Goal: Complete application form: Complete application form

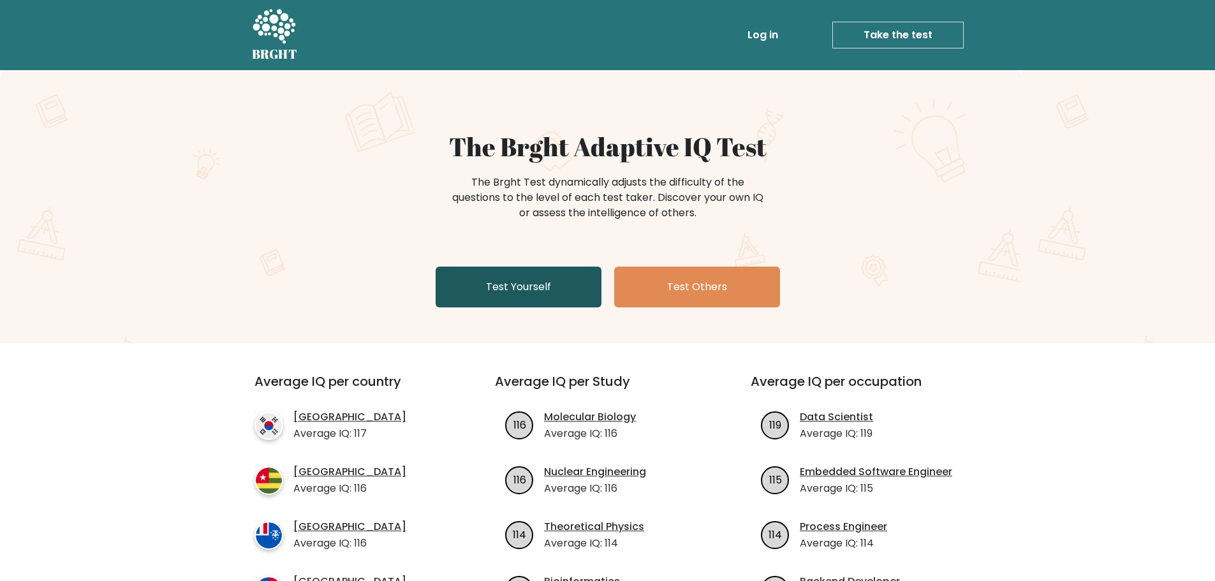
click at [536, 288] on link "Test Yourself" at bounding box center [519, 287] width 166 height 41
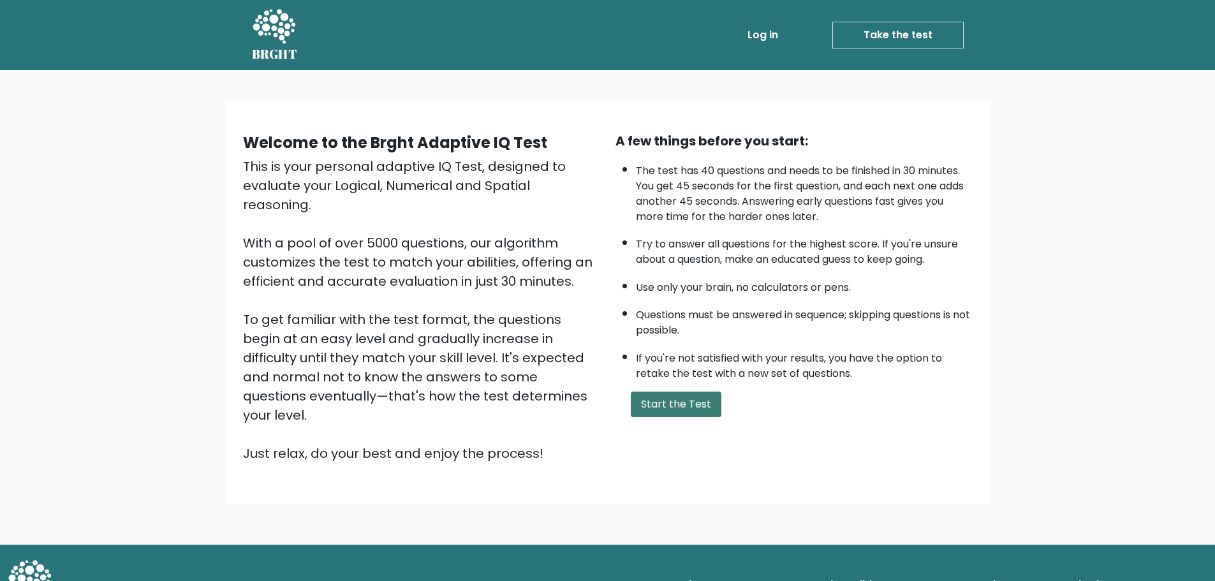
click at [683, 410] on button "Start the Test" at bounding box center [676, 405] width 91 height 26
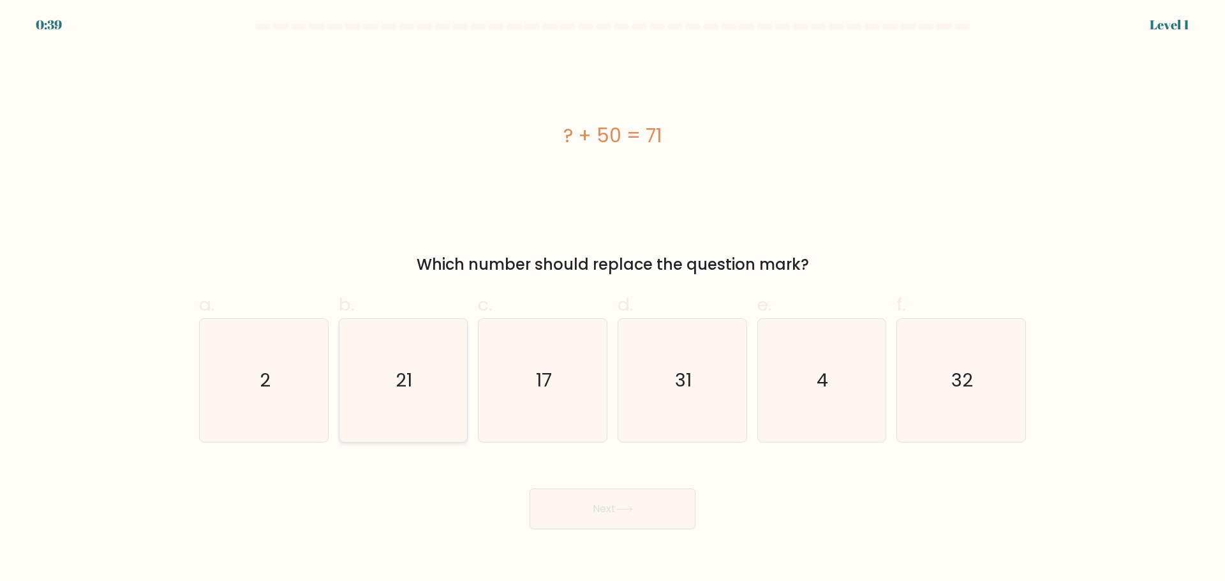
click at [436, 358] on icon "21" at bounding box center [402, 380] width 123 height 123
click at [612, 299] on input "b. 21" at bounding box center [612, 295] width 1 height 8
radio input "true"
click at [592, 512] on button "Next" at bounding box center [613, 509] width 166 height 41
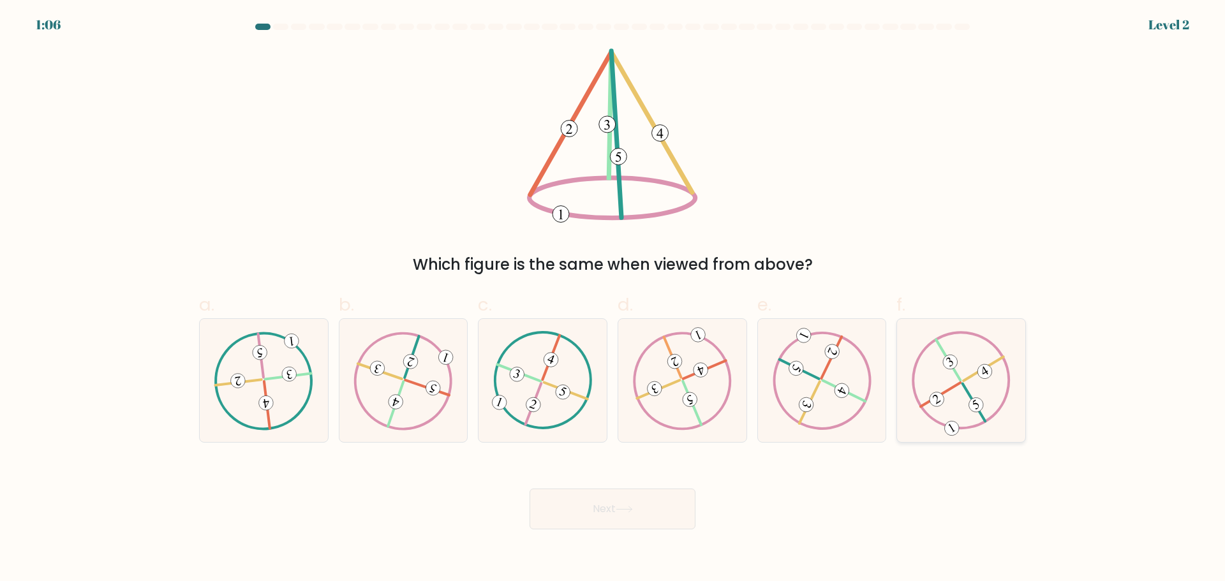
click at [963, 384] on 423 at bounding box center [974, 403] width 22 height 38
click at [613, 299] on input "f." at bounding box center [612, 295] width 1 height 8
radio input "true"
click at [668, 494] on button "Next" at bounding box center [613, 509] width 166 height 41
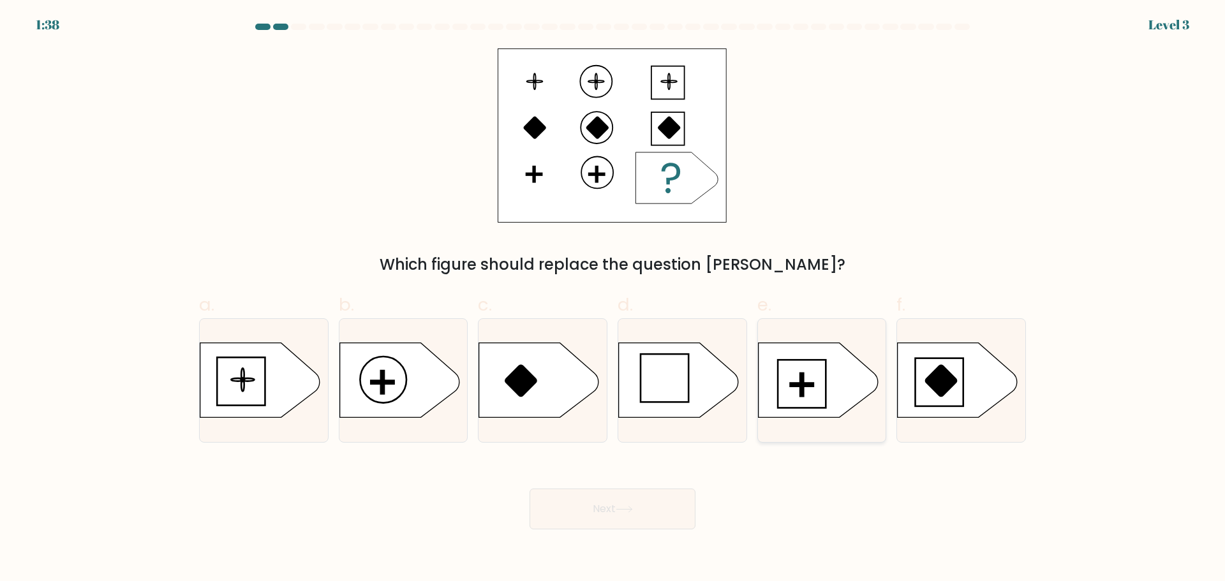
click at [809, 384] on rect at bounding box center [801, 384] width 23 height 3
click at [613, 299] on input "e." at bounding box center [612, 295] width 1 height 8
radio input "true"
click at [638, 516] on button "Next" at bounding box center [613, 509] width 166 height 41
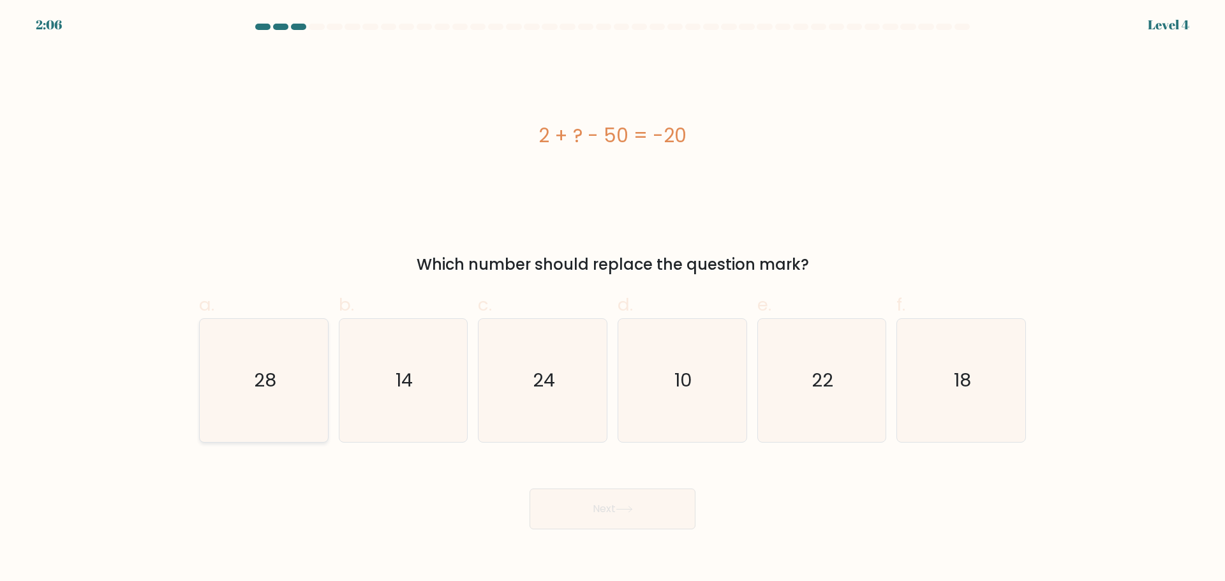
click at [275, 390] on text "28" at bounding box center [265, 380] width 22 height 26
click at [612, 299] on input "a. 28" at bounding box center [612, 295] width 1 height 8
radio input "true"
click at [621, 526] on button "Next" at bounding box center [613, 509] width 166 height 41
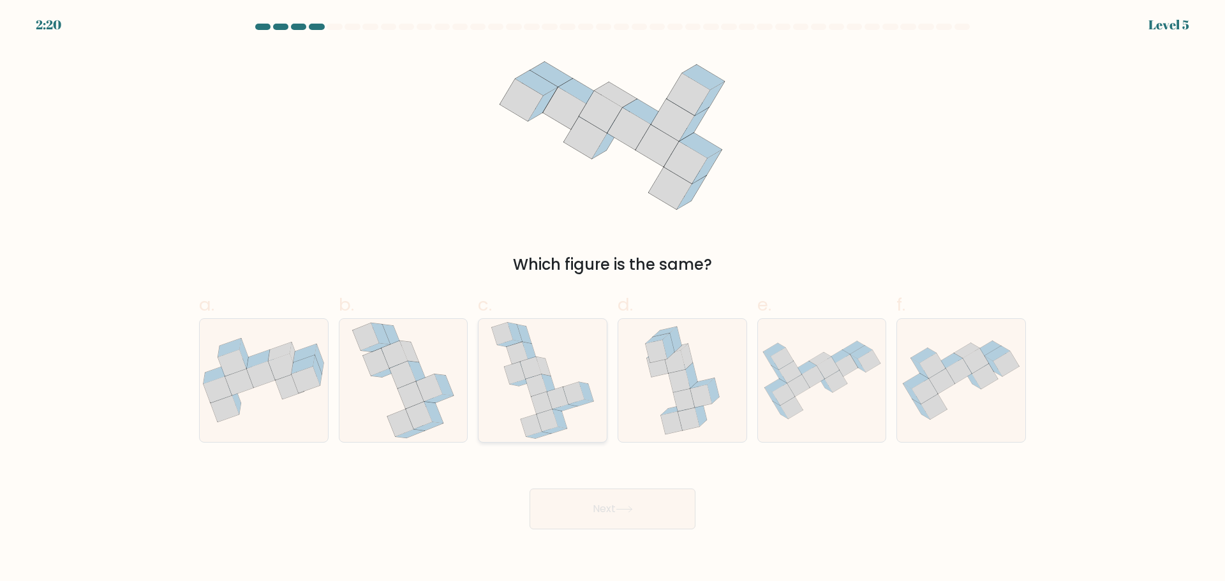
click at [542, 391] on icon at bounding box center [536, 385] width 21 height 22
click at [612, 299] on input "c." at bounding box center [612, 295] width 1 height 8
radio input "true"
click at [614, 513] on button "Next" at bounding box center [613, 509] width 166 height 41
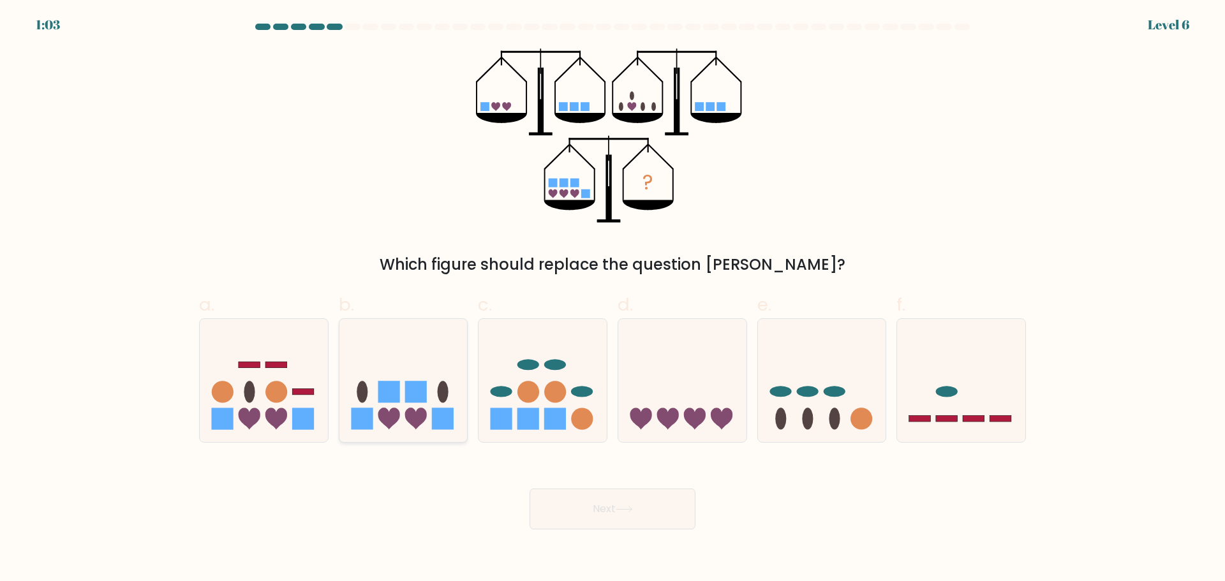
click at [403, 401] on icon at bounding box center [403, 380] width 128 height 106
click at [612, 299] on input "b." at bounding box center [612, 295] width 1 height 8
radio input "true"
click at [658, 378] on icon at bounding box center [682, 380] width 128 height 106
click at [613, 299] on input "d." at bounding box center [612, 295] width 1 height 8
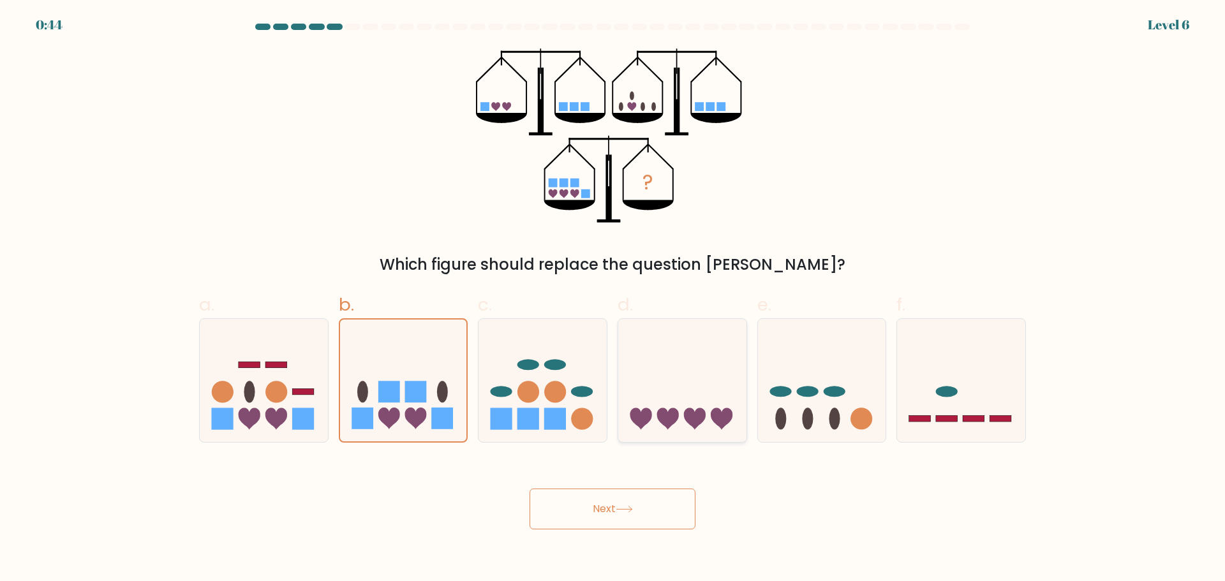
radio input "true"
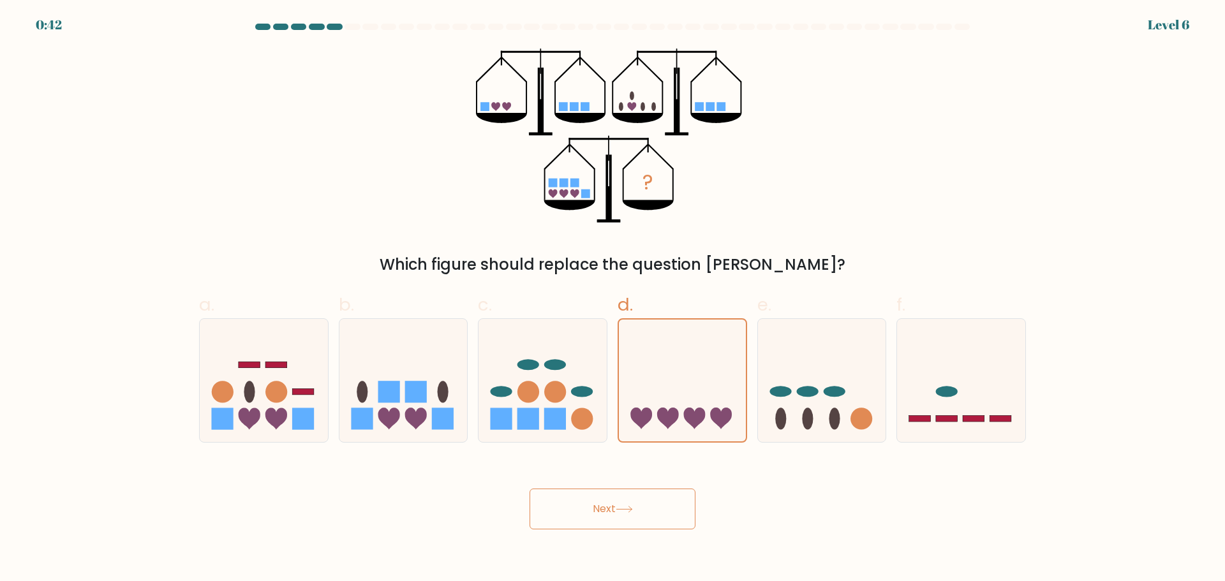
click at [640, 519] on button "Next" at bounding box center [613, 509] width 166 height 41
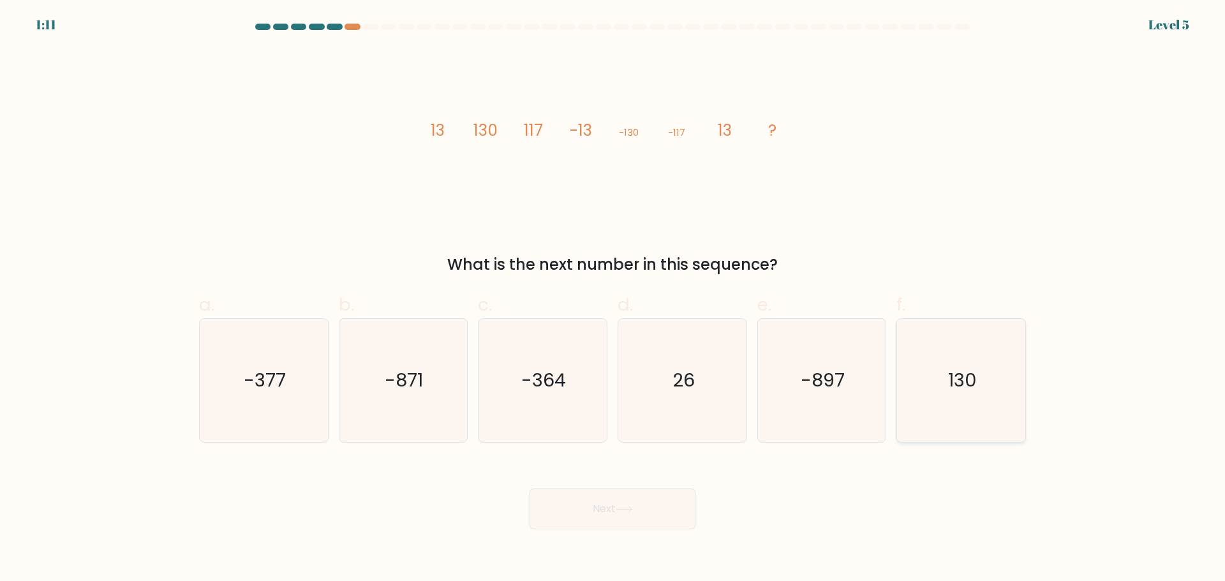
click at [949, 376] on text "130" at bounding box center [962, 380] width 29 height 26
click at [613, 299] on input "f. 130" at bounding box center [612, 295] width 1 height 8
radio input "true"
click at [596, 512] on button "Next" at bounding box center [613, 509] width 166 height 41
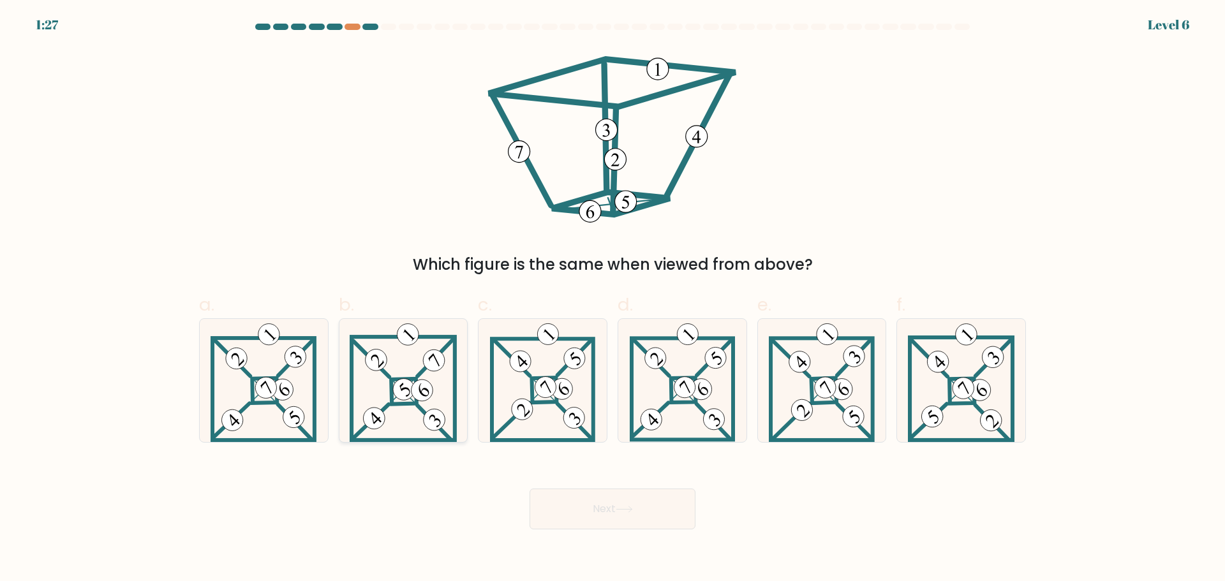
click at [432, 389] on 898 at bounding box center [422, 390] width 31 height 31
click at [612, 299] on input "b." at bounding box center [612, 295] width 1 height 8
radio input "true"
click at [620, 507] on icon at bounding box center [624, 509] width 17 height 7
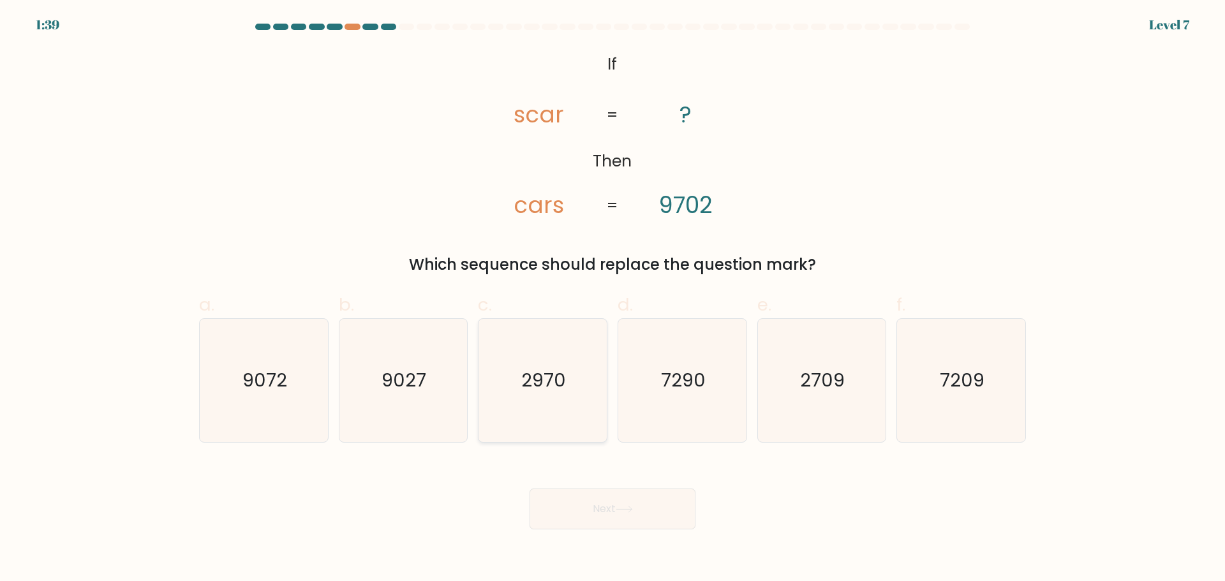
click at [566, 355] on icon "2970" at bounding box center [542, 380] width 123 height 123
click at [612, 299] on input "c. 2970" at bounding box center [612, 295] width 1 height 8
radio input "true"
click at [604, 511] on button "Next" at bounding box center [613, 509] width 166 height 41
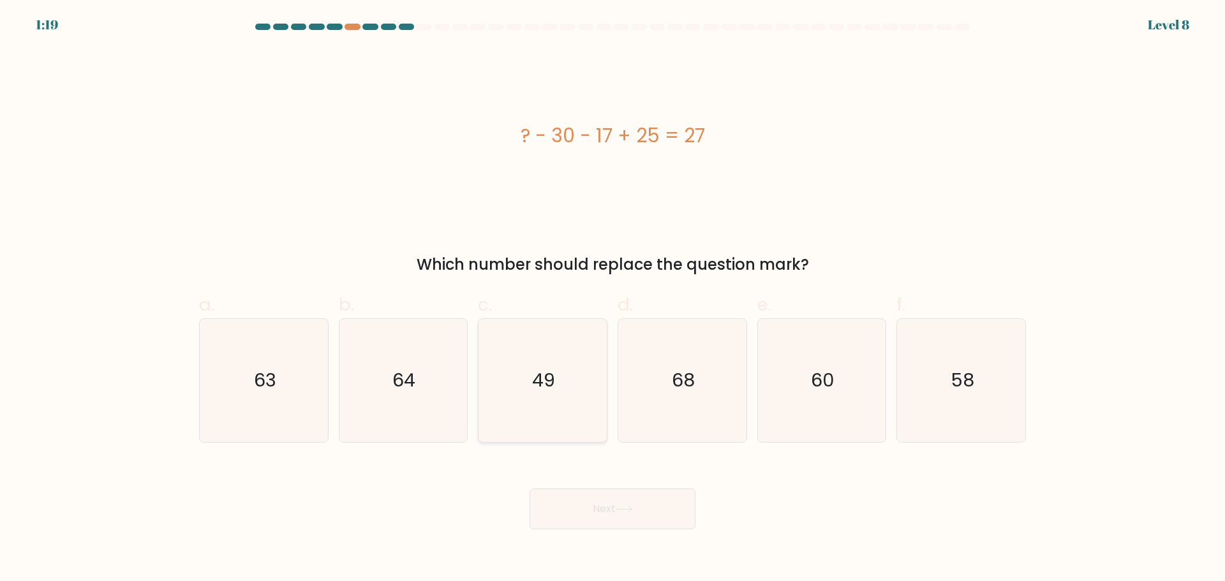
click at [573, 360] on icon "49" at bounding box center [542, 380] width 123 height 123
click at [612, 299] on input "c. 49" at bounding box center [612, 295] width 1 height 8
radio input "true"
click at [629, 514] on button "Next" at bounding box center [613, 509] width 166 height 41
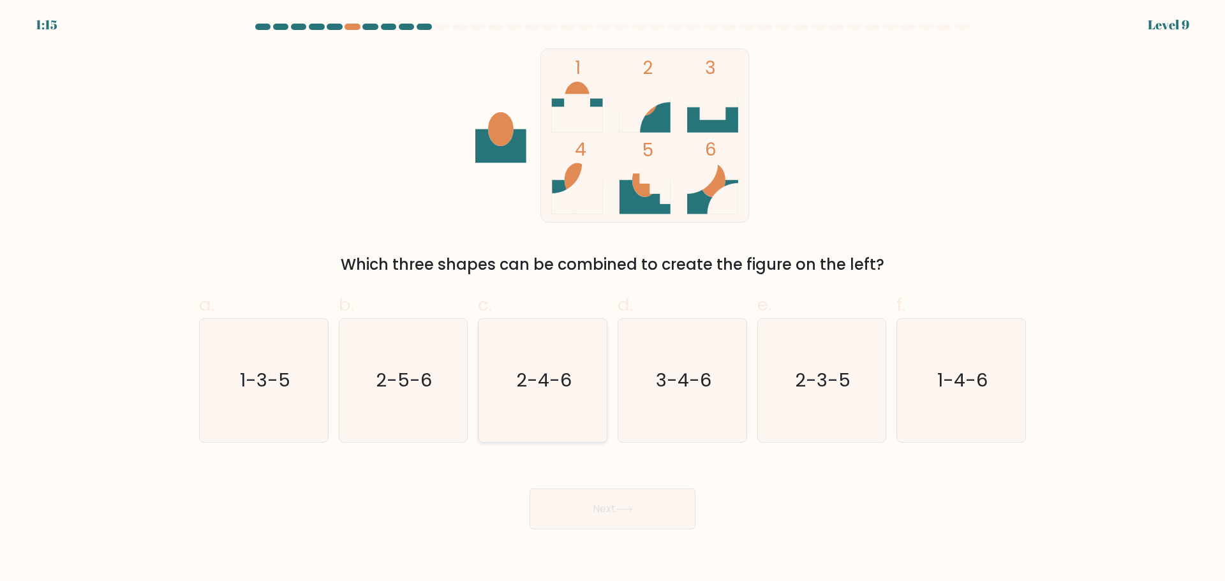
click at [551, 378] on text "2-4-6" at bounding box center [544, 380] width 56 height 26
click at [612, 299] on input "c. 2-4-6" at bounding box center [612, 295] width 1 height 8
radio input "true"
click at [622, 519] on button "Next" at bounding box center [613, 509] width 166 height 41
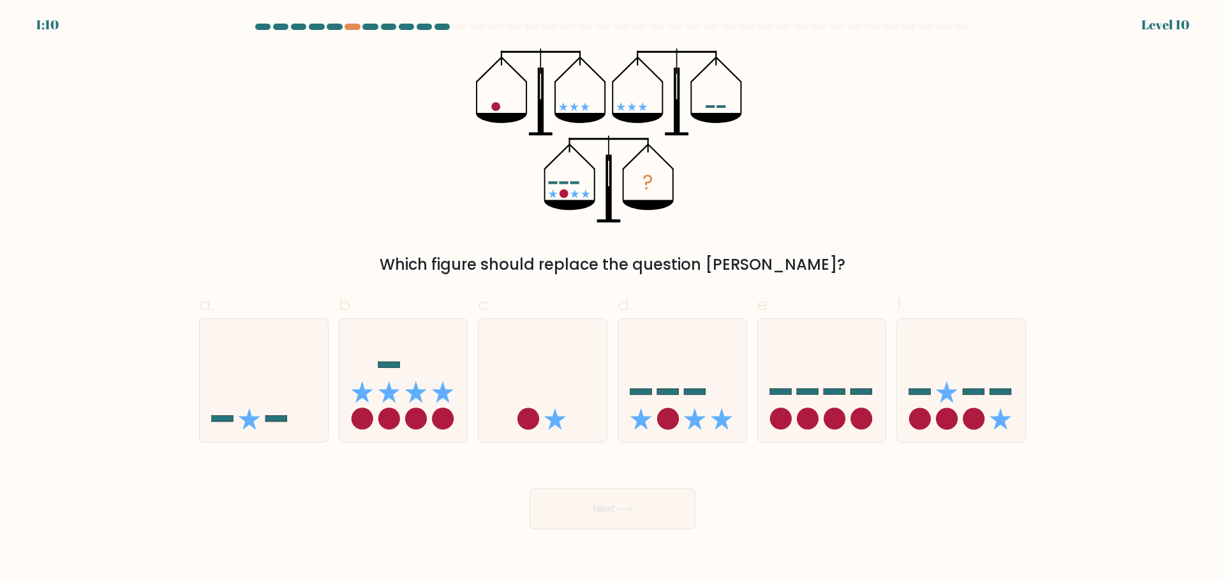
drag, startPoint x: 804, startPoint y: 264, endPoint x: 426, endPoint y: 260, distance: 378.3
click at [426, 260] on div "Which figure should replace the question mark?" at bounding box center [612, 264] width 811 height 23
copy div "Which figure should replace the question mark?"
click at [953, 415] on circle at bounding box center [947, 419] width 22 height 22
click at [613, 299] on input "f." at bounding box center [612, 295] width 1 height 8
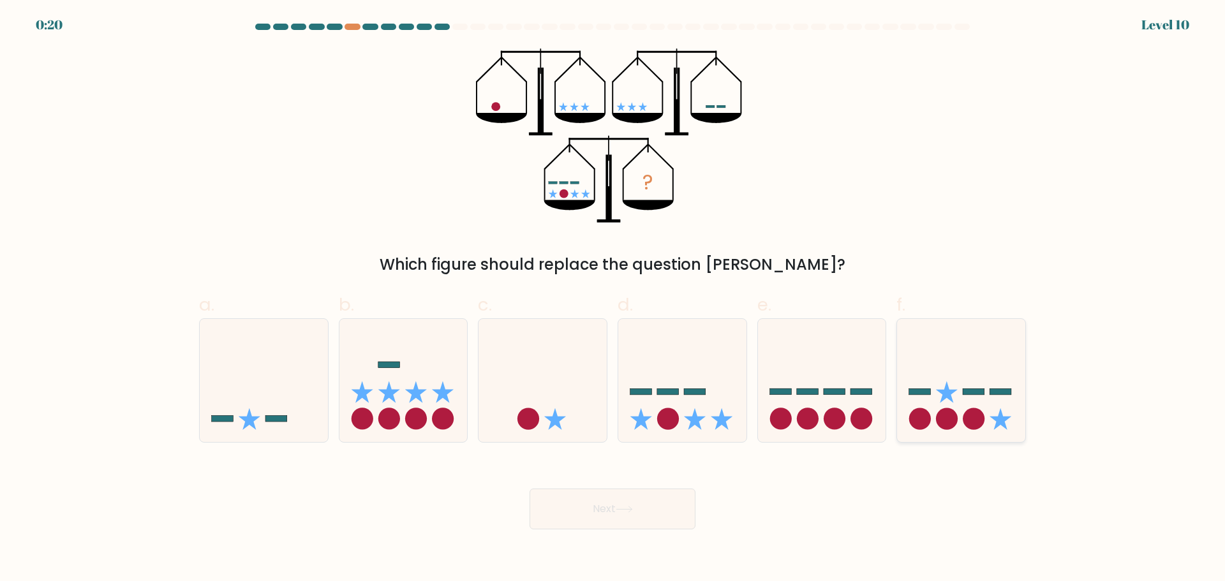
radio input "true"
click at [604, 521] on button "Next" at bounding box center [613, 509] width 166 height 41
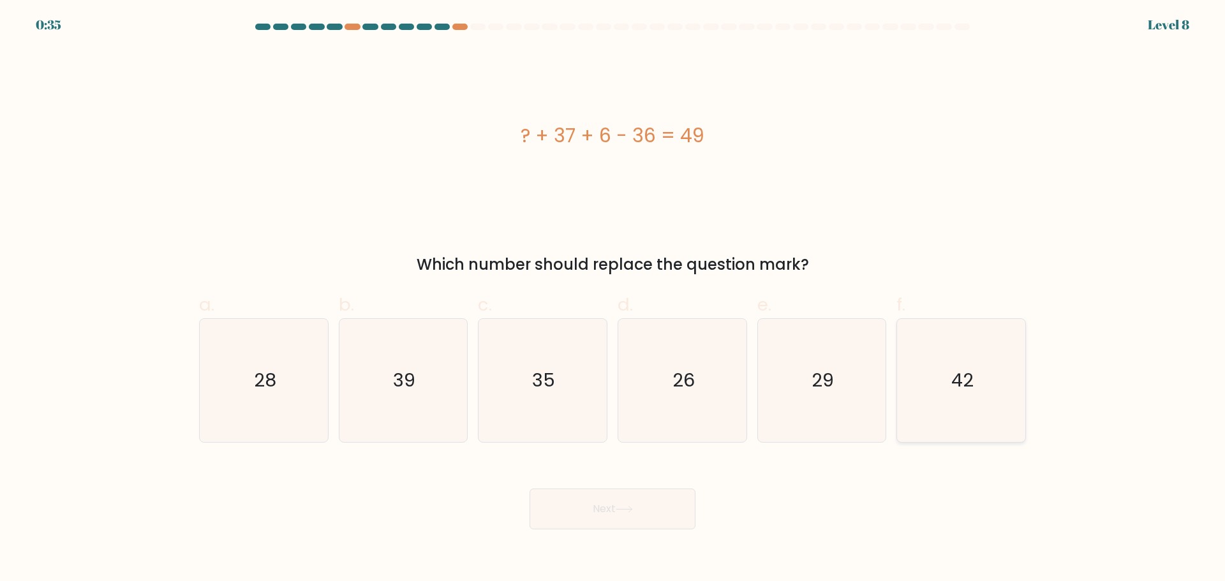
click at [933, 381] on icon "42" at bounding box center [961, 380] width 123 height 123
click at [613, 299] on input "f. 42" at bounding box center [612, 295] width 1 height 8
radio input "true"
click at [646, 525] on button "Next" at bounding box center [613, 509] width 166 height 41
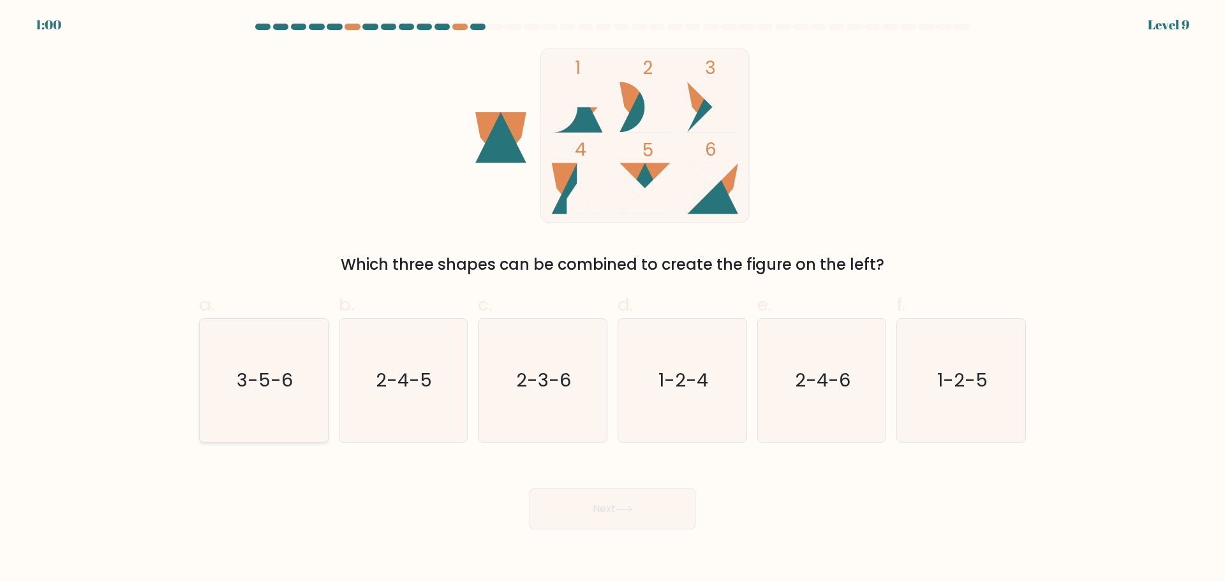
click at [294, 393] on icon "3-5-6" at bounding box center [263, 380] width 123 height 123
click at [612, 299] on input "a. 3-5-6" at bounding box center [612, 295] width 1 height 8
radio input "true"
click at [546, 507] on button "Next" at bounding box center [613, 509] width 166 height 41
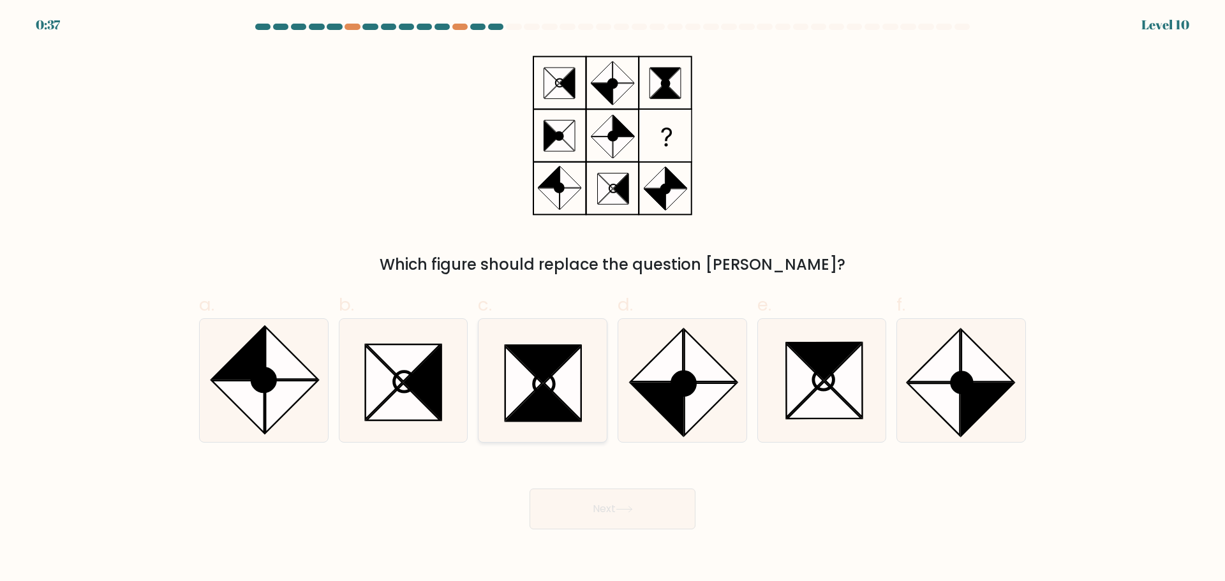
click at [546, 390] on icon at bounding box center [544, 402] width 74 height 37
click at [612, 299] on input "c." at bounding box center [612, 295] width 1 height 8
radio input "true"
click at [621, 506] on icon at bounding box center [624, 509] width 17 height 7
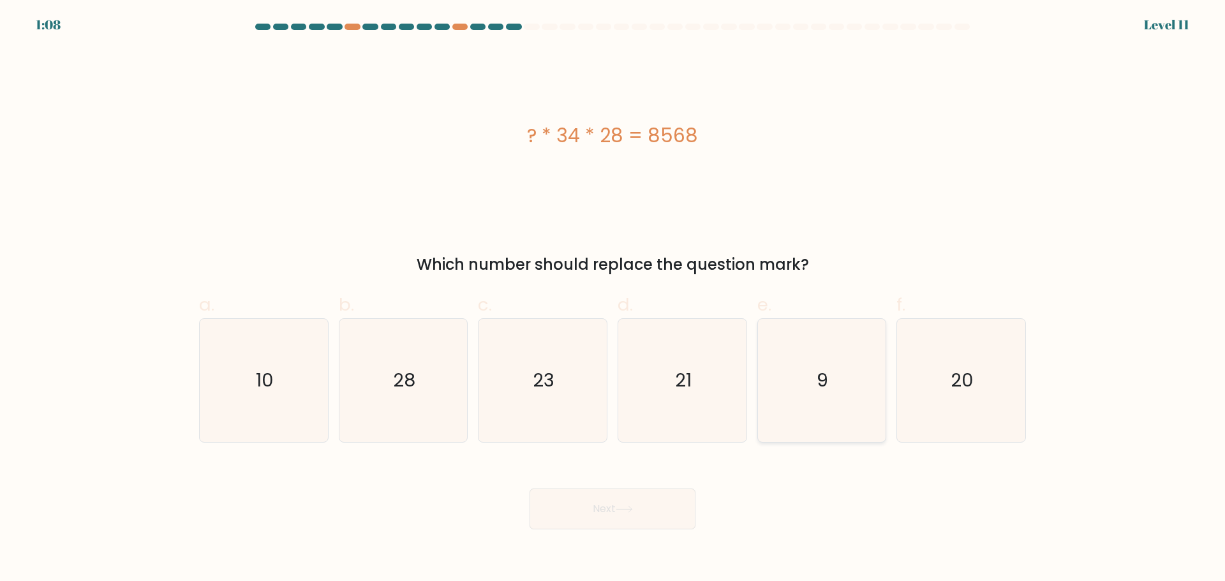
click at [840, 396] on icon "9" at bounding box center [821, 380] width 123 height 123
click at [613, 299] on input "e. 9" at bounding box center [612, 295] width 1 height 8
radio input "true"
click at [622, 507] on icon at bounding box center [624, 509] width 17 height 7
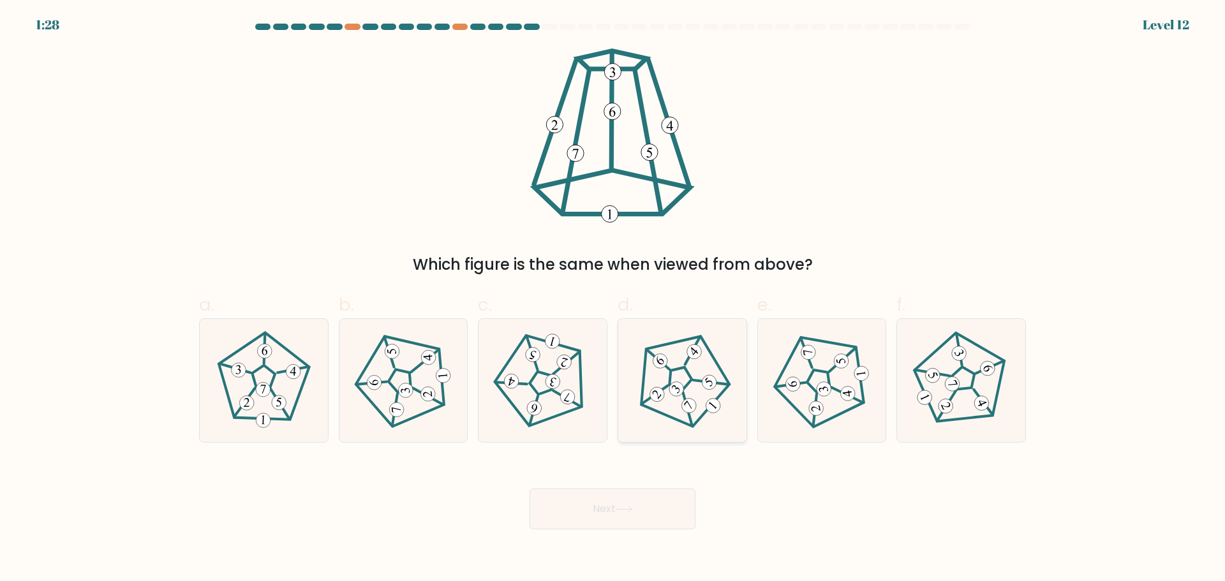
click at [700, 391] on icon at bounding box center [682, 380] width 98 height 98
click at [613, 299] on input "d." at bounding box center [612, 295] width 1 height 8
radio input "true"
click at [609, 520] on button "Next" at bounding box center [613, 509] width 166 height 41
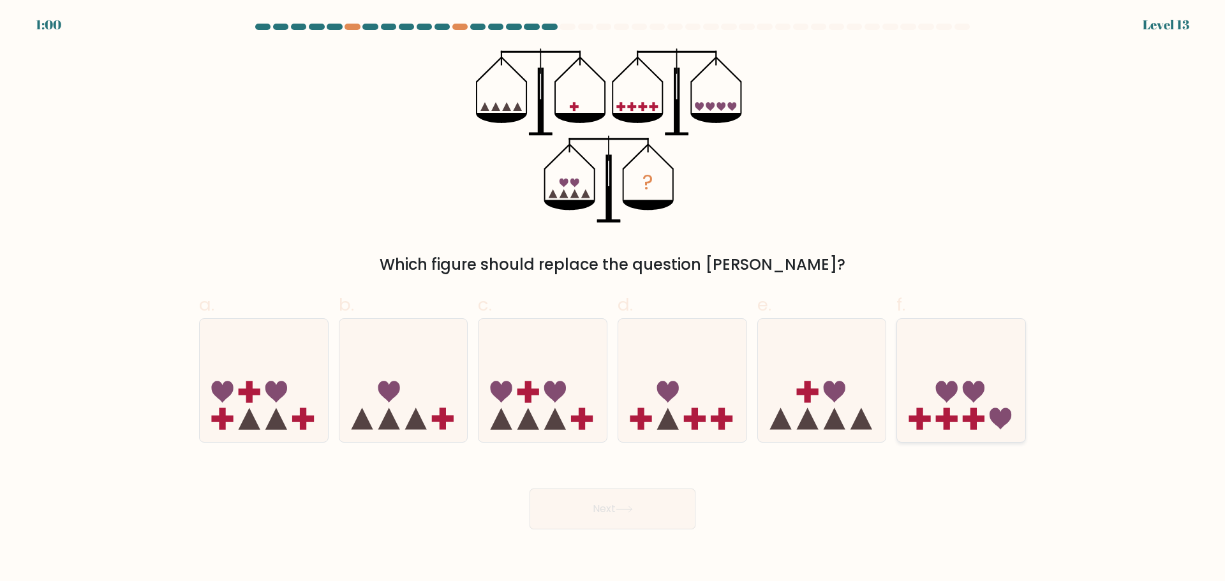
click at [959, 397] on icon at bounding box center [961, 380] width 128 height 106
click at [613, 299] on input "f." at bounding box center [612, 295] width 1 height 8
radio input "true"
click at [648, 507] on button "Next" at bounding box center [613, 509] width 166 height 41
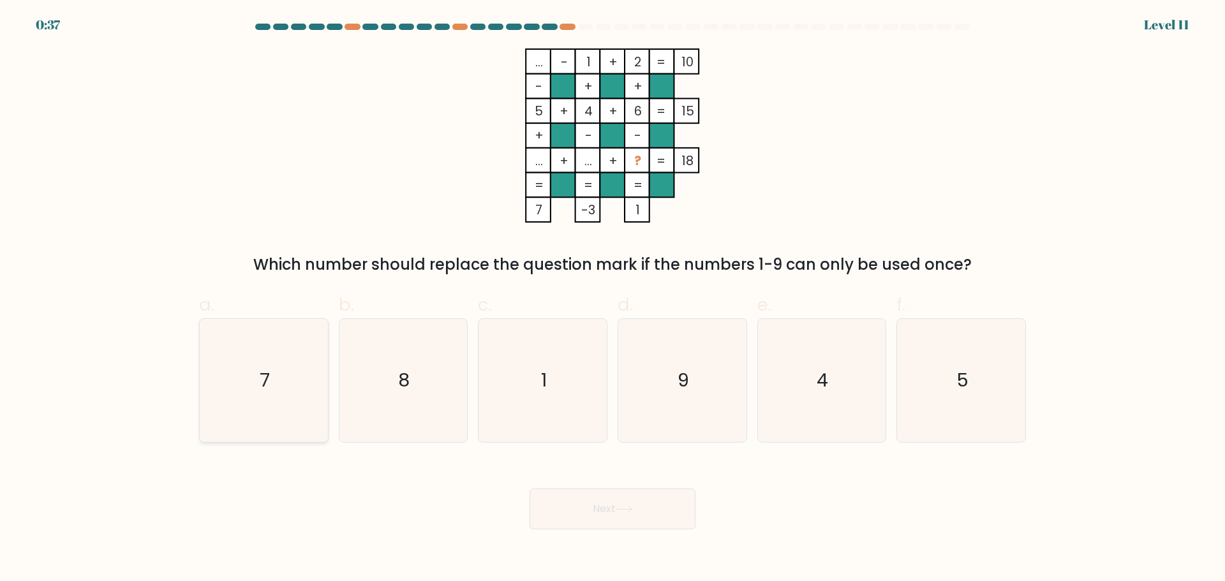
click at [302, 348] on icon "7" at bounding box center [263, 380] width 123 height 123
click at [612, 299] on input "a. 7" at bounding box center [612, 295] width 1 height 8
radio input "true"
click at [564, 508] on button "Next" at bounding box center [613, 509] width 166 height 41
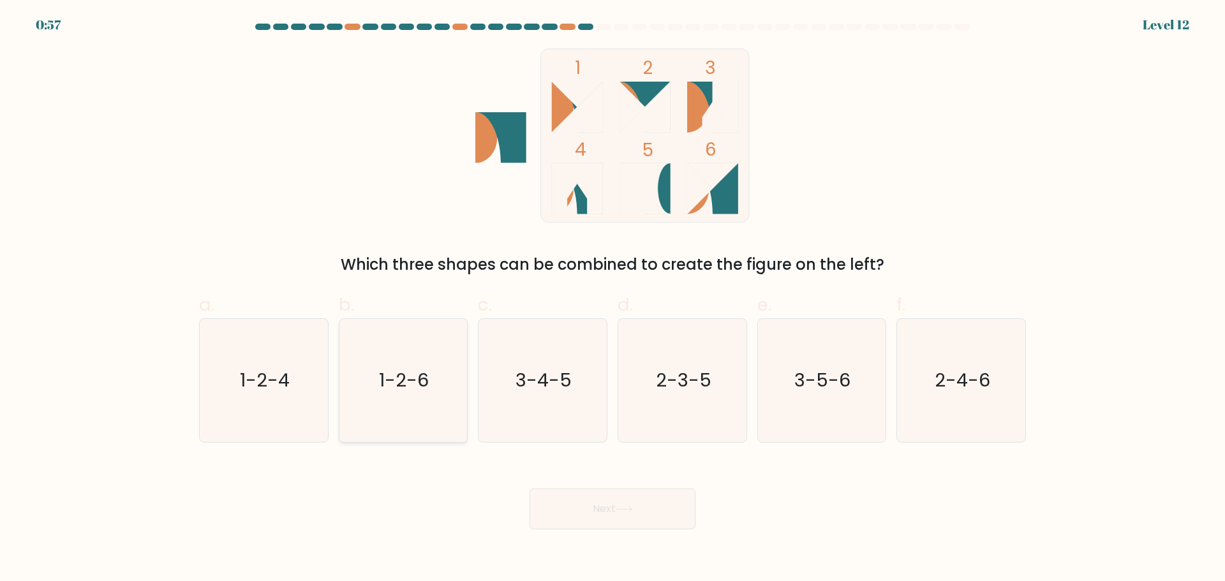
click at [433, 355] on icon "1-2-6" at bounding box center [402, 380] width 123 height 123
click at [612, 299] on input "b. 1-2-6" at bounding box center [612, 295] width 1 height 8
radio input "true"
click at [618, 507] on button "Next" at bounding box center [613, 509] width 166 height 41
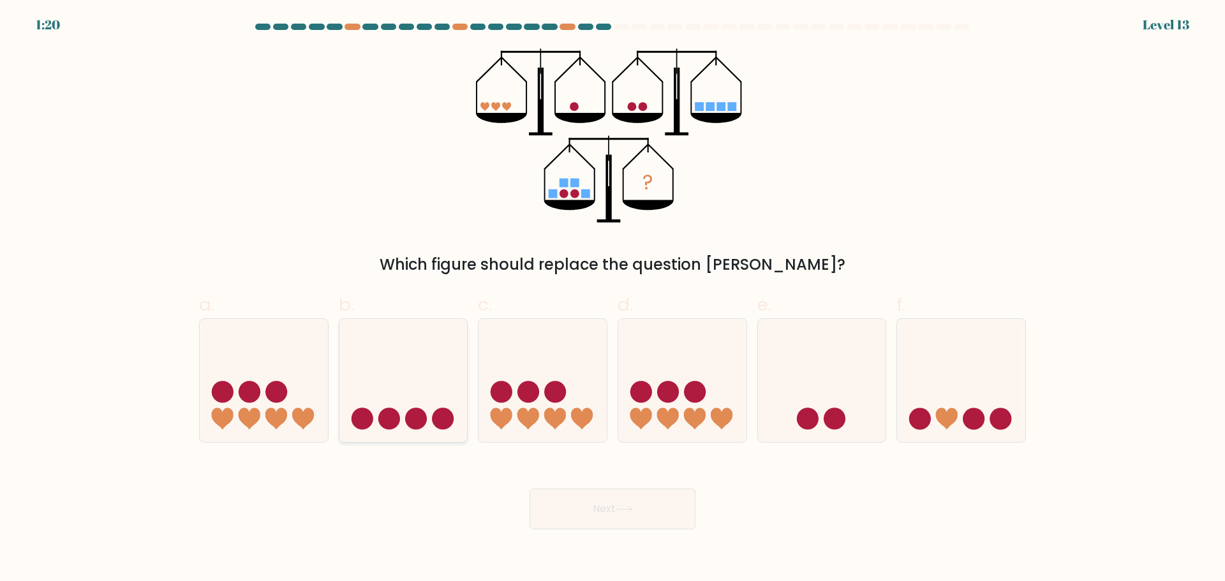
click at [423, 413] on circle at bounding box center [416, 419] width 22 height 22
click at [612, 299] on input "b." at bounding box center [612, 295] width 1 height 8
radio input "true"
click at [586, 514] on button "Next" at bounding box center [613, 509] width 166 height 41
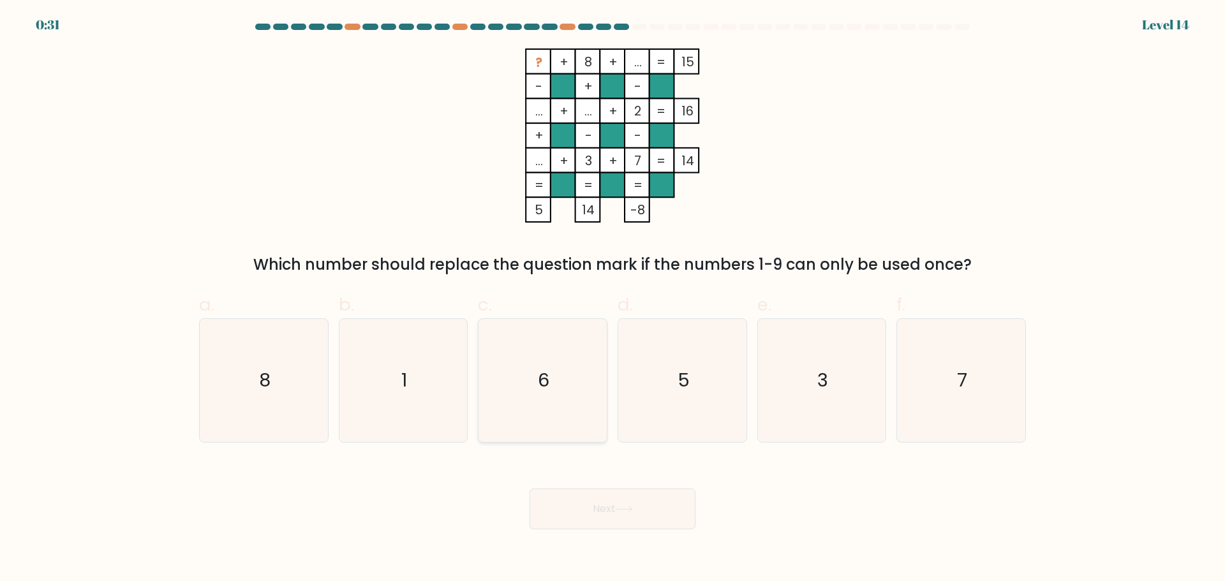
click at [554, 349] on icon "6" at bounding box center [542, 380] width 123 height 123
click at [612, 299] on input "c. 6" at bounding box center [612, 295] width 1 height 8
radio input "true"
click at [604, 500] on button "Next" at bounding box center [613, 509] width 166 height 41
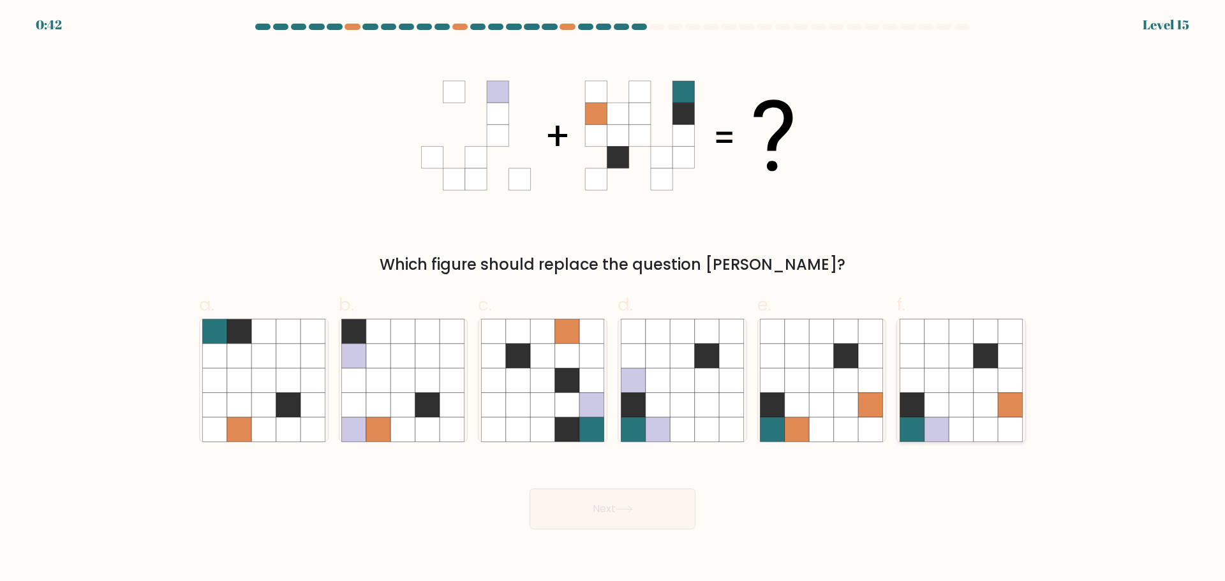
click at [956, 420] on icon at bounding box center [961, 429] width 24 height 24
click at [613, 299] on input "f." at bounding box center [612, 295] width 1 height 8
radio input "true"
click at [667, 514] on button "Next" at bounding box center [613, 509] width 166 height 41
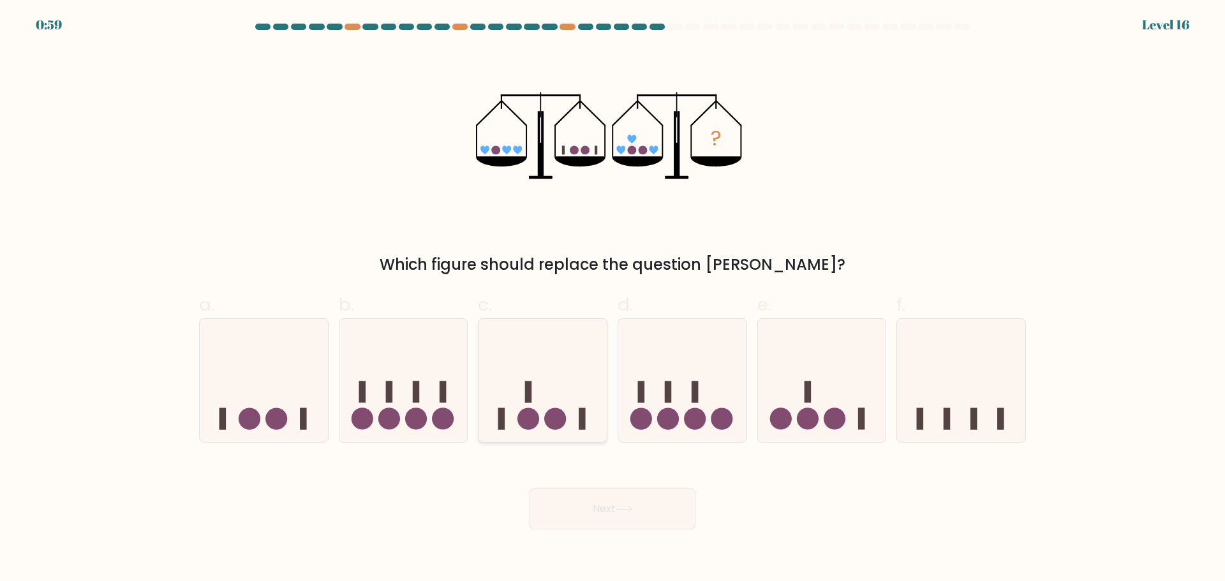
click at [540, 409] on icon at bounding box center [542, 380] width 128 height 106
click at [612, 299] on input "c." at bounding box center [612, 295] width 1 height 8
radio input "true"
click at [628, 517] on button "Next" at bounding box center [613, 509] width 166 height 41
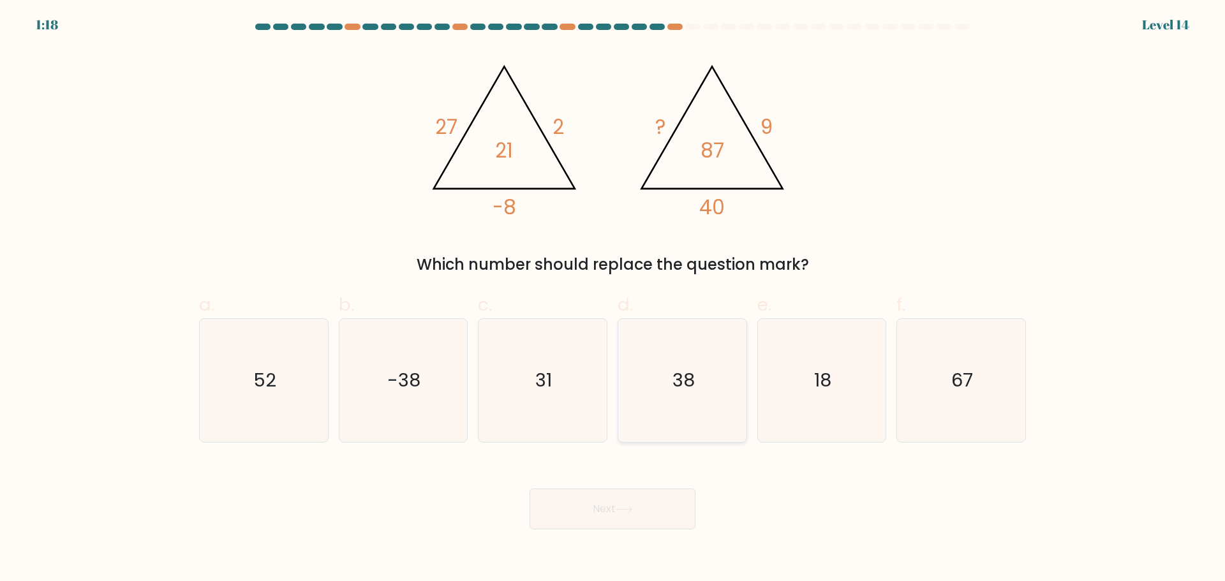
click at [686, 400] on icon "38" at bounding box center [682, 380] width 123 height 123
click at [613, 299] on input "d. 38" at bounding box center [612, 295] width 1 height 8
radio input "true"
click at [633, 512] on icon at bounding box center [624, 509] width 17 height 7
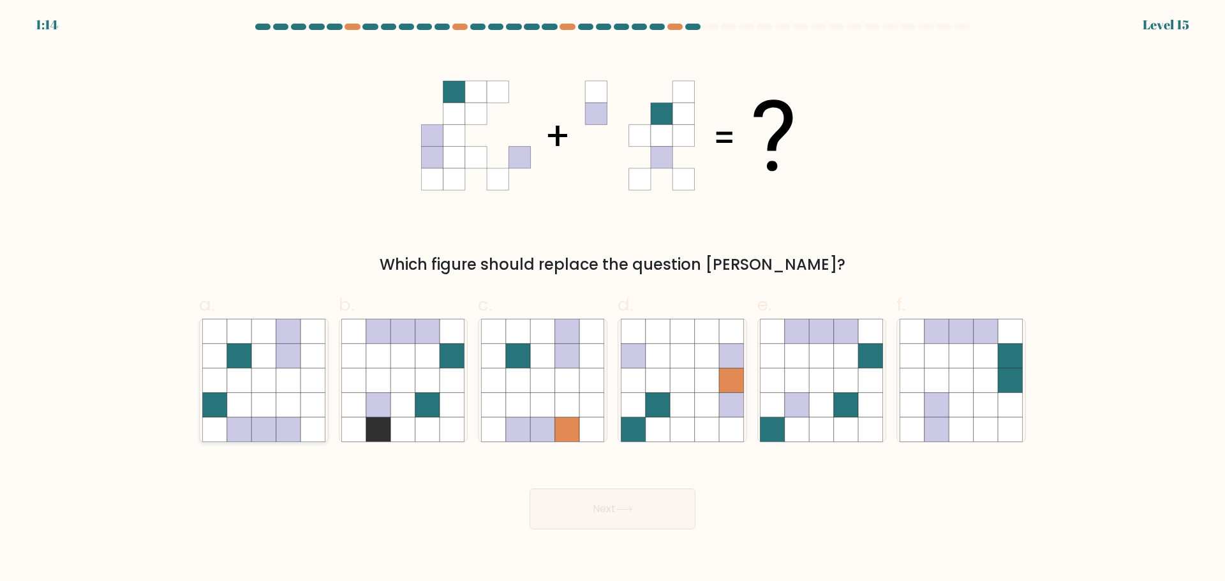
click at [253, 396] on icon at bounding box center [263, 404] width 24 height 24
click at [612, 299] on input "a." at bounding box center [612, 295] width 1 height 8
radio input "true"
click at [612, 505] on button "Next" at bounding box center [613, 509] width 166 height 41
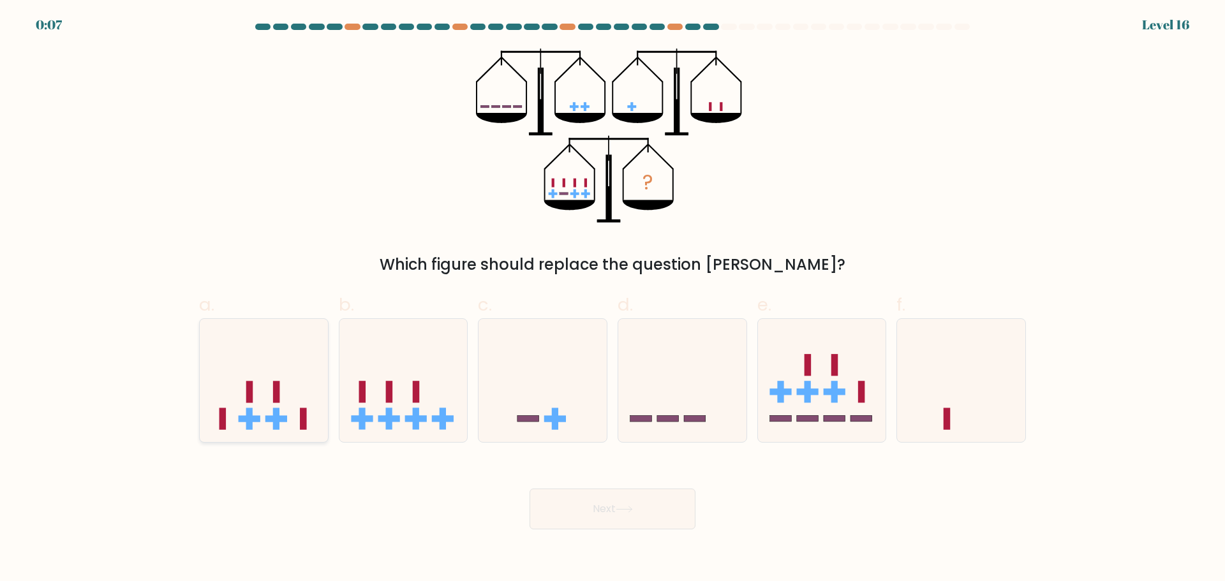
click at [278, 413] on rect at bounding box center [276, 419] width 6 height 22
click at [612, 299] on input "a." at bounding box center [612, 295] width 1 height 8
radio input "true"
click at [630, 504] on button "Next" at bounding box center [613, 509] width 166 height 41
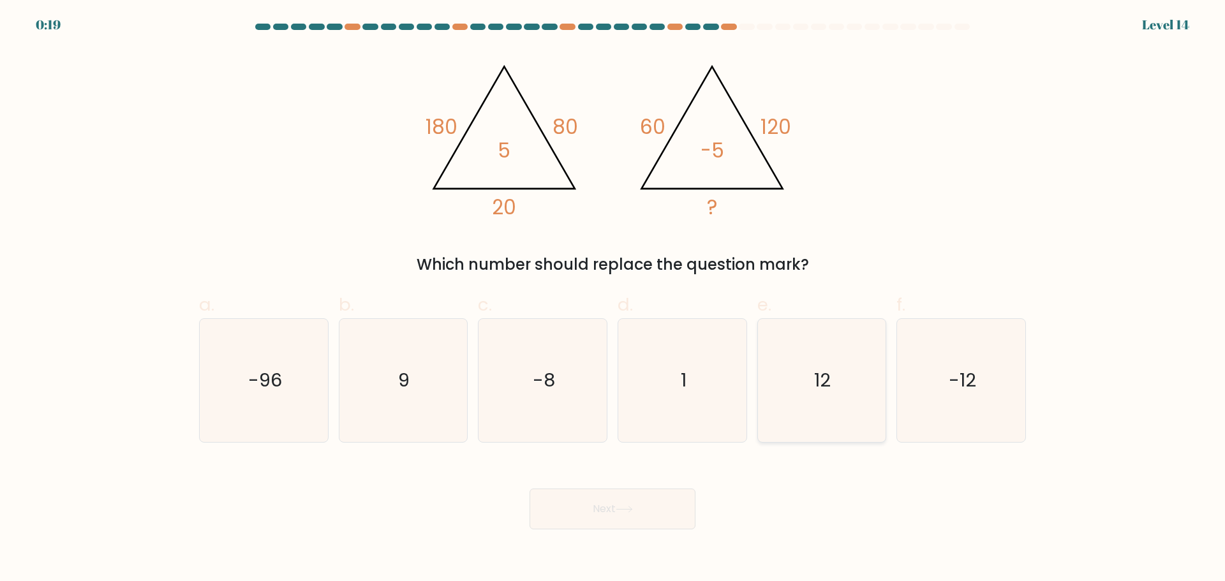
click at [813, 406] on icon "12" at bounding box center [821, 380] width 123 height 123
click at [613, 299] on input "e. 12" at bounding box center [612, 295] width 1 height 8
radio input "true"
click at [652, 514] on button "Next" at bounding box center [613, 509] width 166 height 41
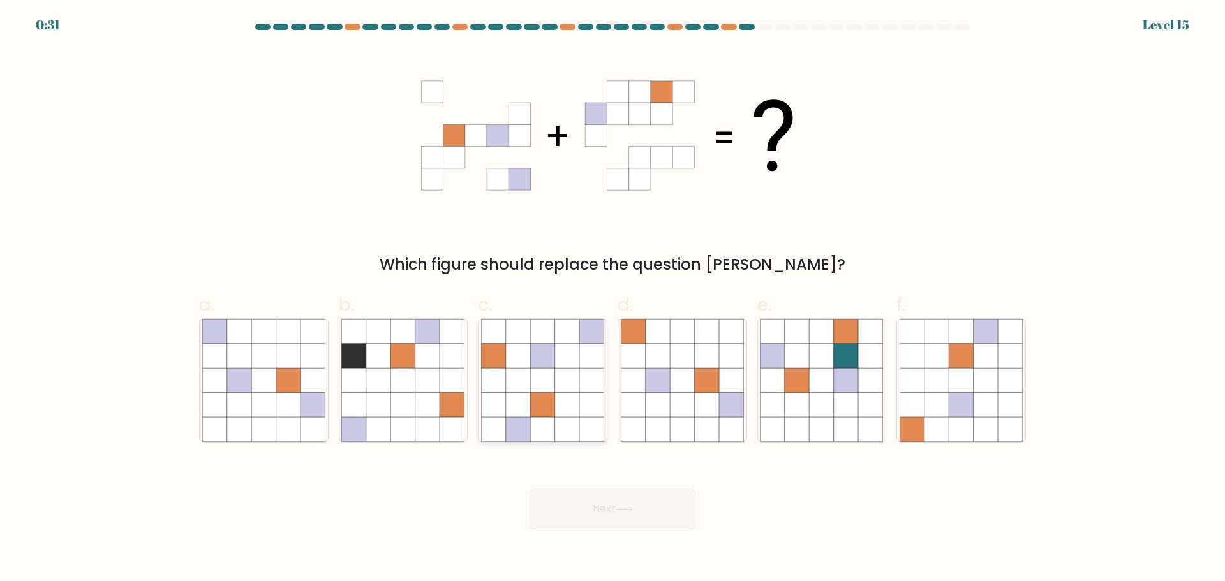
click at [565, 378] on icon at bounding box center [567, 380] width 24 height 24
click at [612, 299] on input "c." at bounding box center [612, 295] width 1 height 8
radio input "true"
click at [630, 504] on button "Next" at bounding box center [613, 509] width 166 height 41
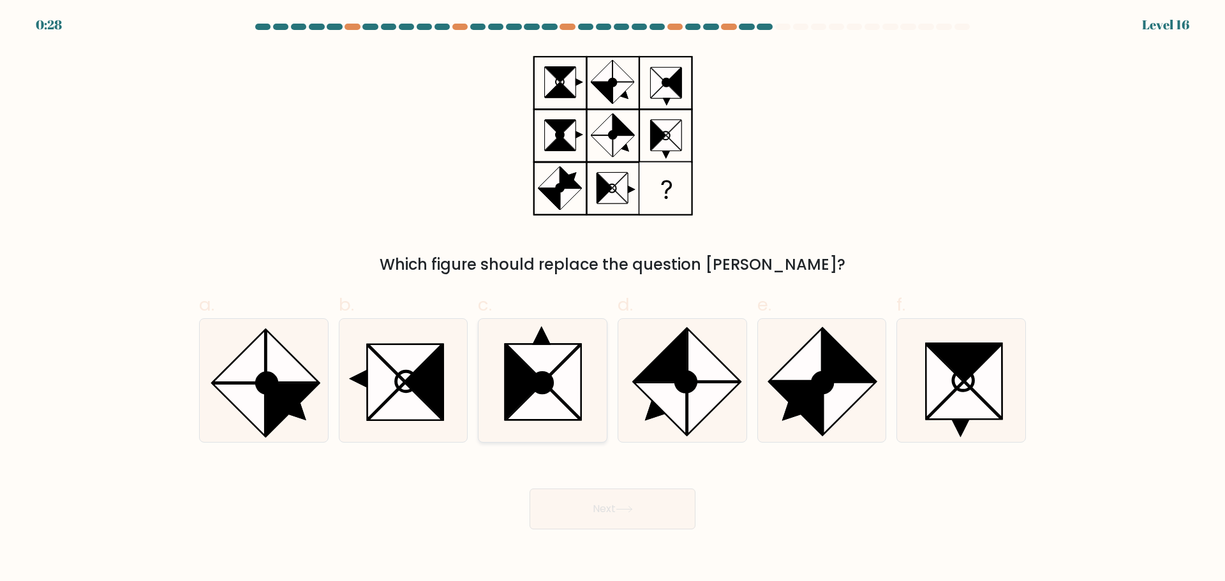
click at [553, 388] on icon at bounding box center [562, 381] width 37 height 73
click at [612, 299] on input "c." at bounding box center [612, 295] width 1 height 8
radio input "true"
click at [625, 524] on button "Next" at bounding box center [613, 509] width 166 height 41
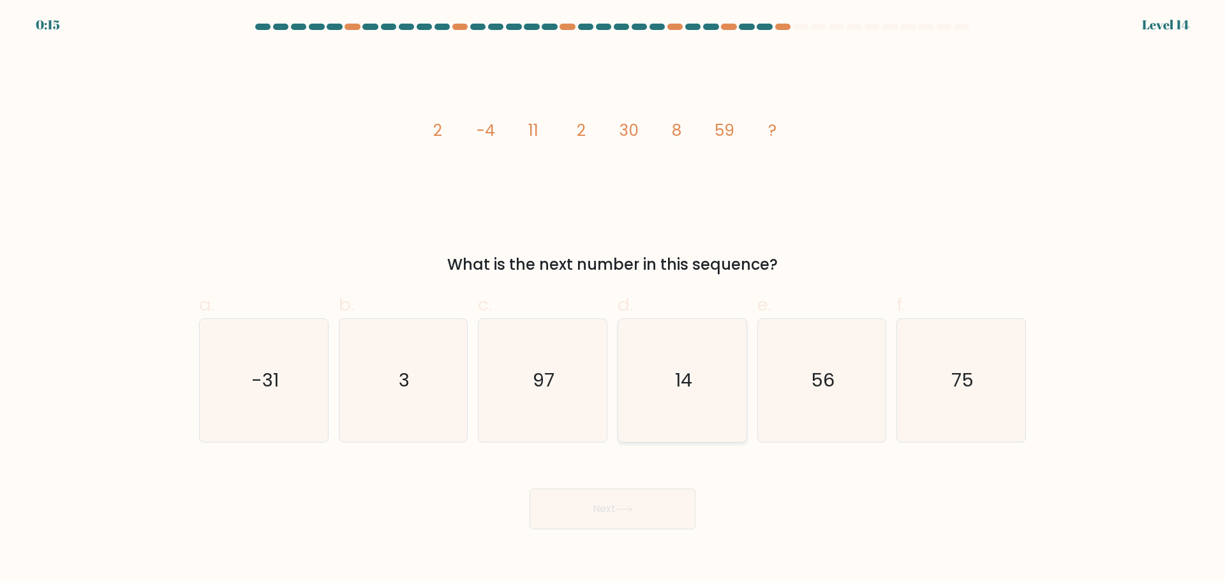
click at [678, 378] on text "14" at bounding box center [683, 380] width 17 height 26
click at [613, 299] on input "d. 14" at bounding box center [612, 295] width 1 height 8
radio input "true"
click at [635, 525] on button "Next" at bounding box center [613, 509] width 166 height 41
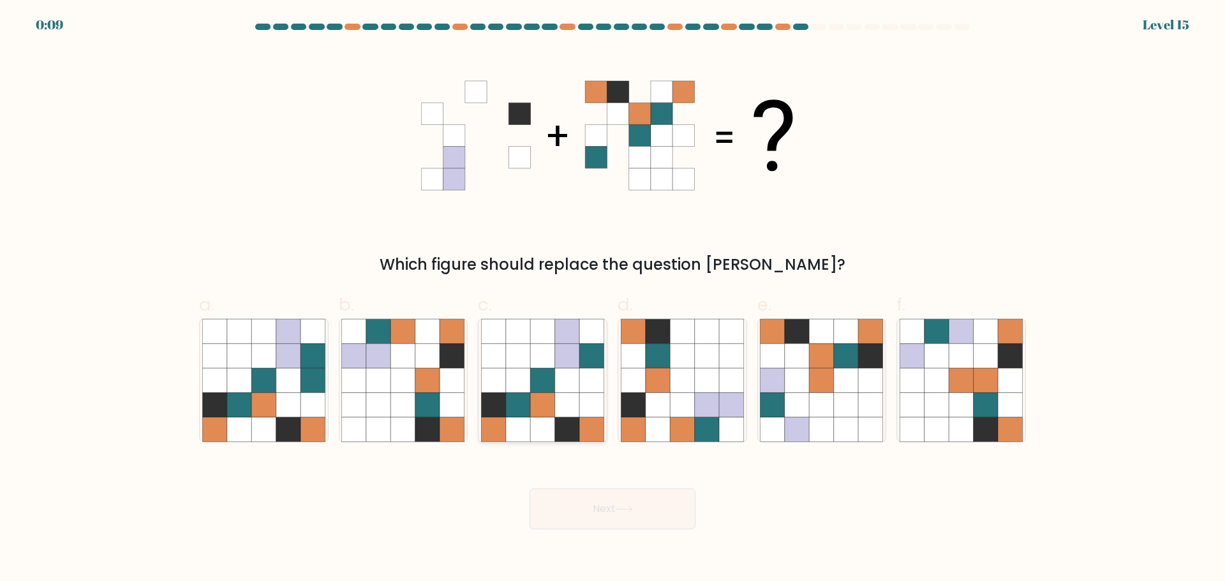
click at [563, 392] on icon at bounding box center [567, 380] width 24 height 24
click at [612, 299] on input "c." at bounding box center [612, 295] width 1 height 8
radio input "true"
click at [609, 510] on button "Next" at bounding box center [613, 509] width 166 height 41
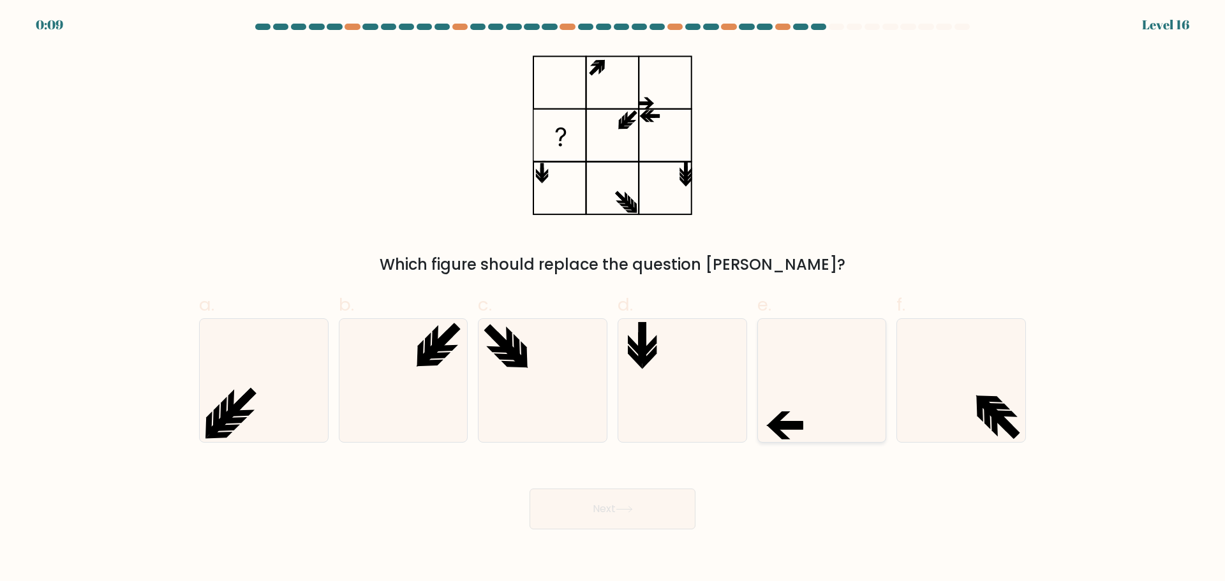
click at [798, 384] on icon at bounding box center [821, 380] width 123 height 123
click at [613, 299] on input "e." at bounding box center [612, 295] width 1 height 8
radio input "true"
click at [661, 493] on button "Next" at bounding box center [613, 509] width 166 height 41
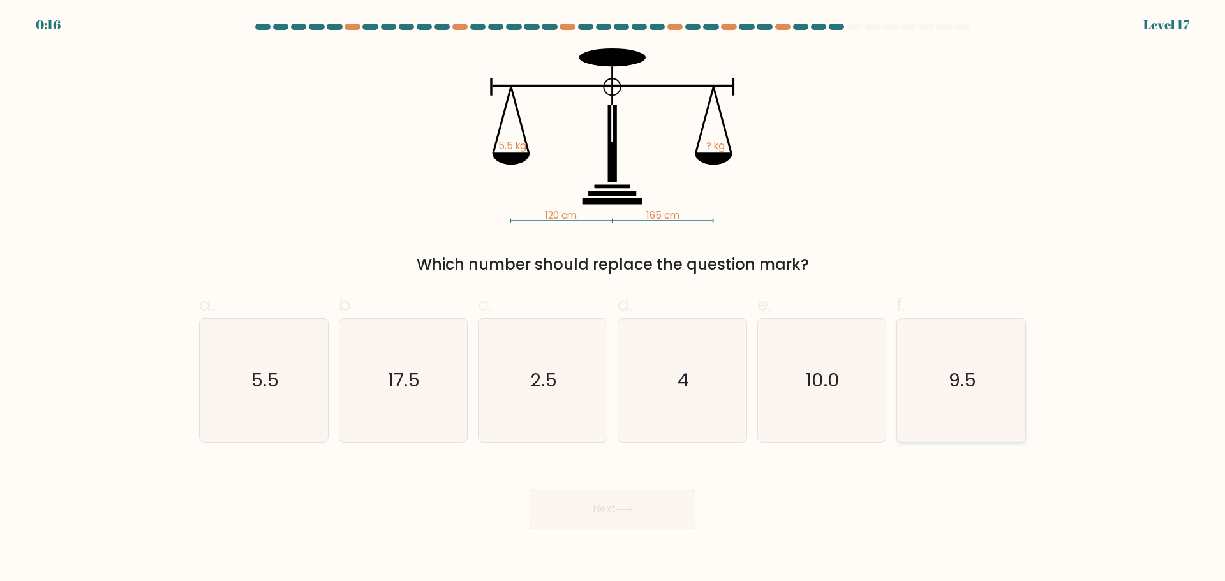
click at [949, 402] on icon "9.5" at bounding box center [961, 380] width 123 height 123
click at [613, 299] on input "f. 9.5" at bounding box center [612, 295] width 1 height 8
radio input "true"
click at [667, 510] on button "Next" at bounding box center [613, 509] width 166 height 41
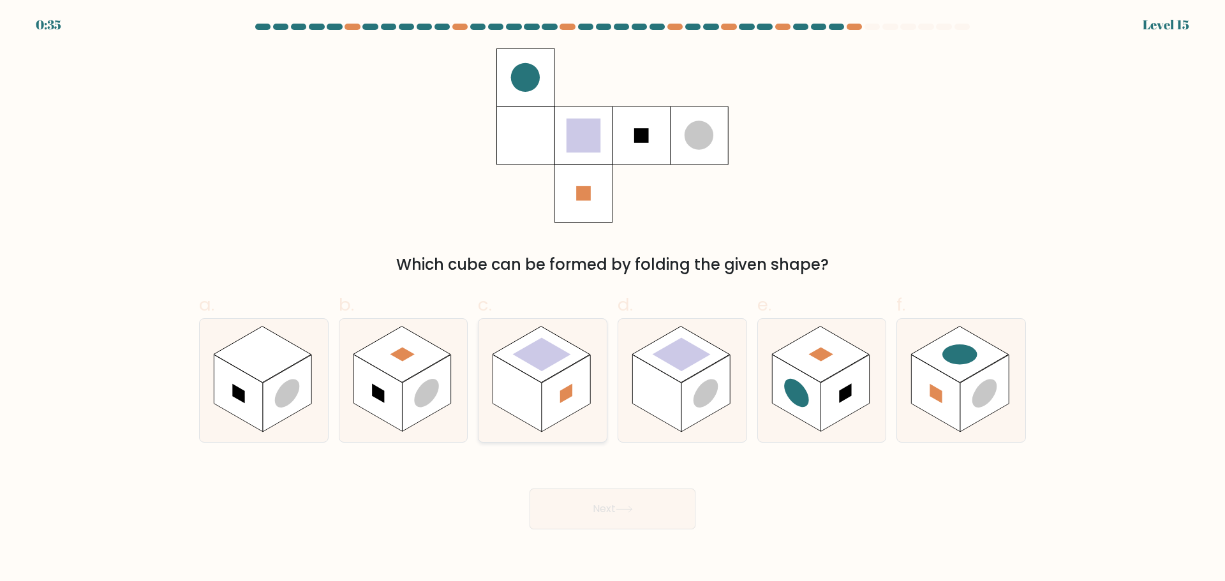
click at [548, 390] on rect at bounding box center [566, 393] width 48 height 77
click at [612, 299] on input "c." at bounding box center [612, 295] width 1 height 8
radio input "true"
click at [604, 508] on button "Next" at bounding box center [613, 509] width 166 height 41
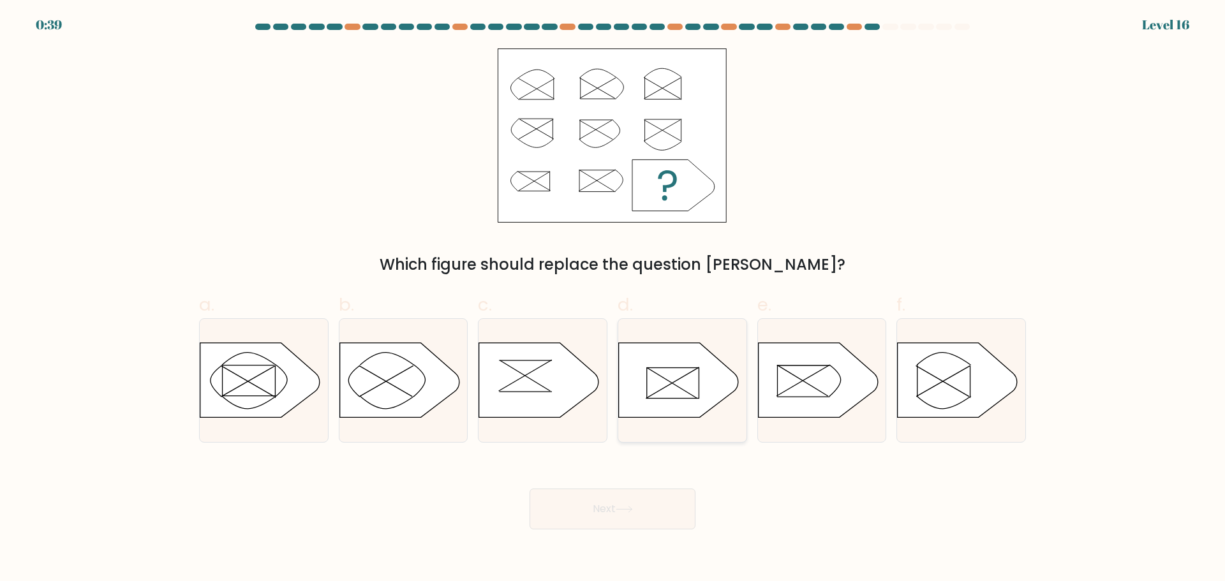
click at [683, 388] on icon at bounding box center [679, 380] width 120 height 75
click at [613, 299] on input "d." at bounding box center [612, 295] width 1 height 8
radio input "true"
click at [623, 511] on icon at bounding box center [624, 509] width 17 height 7
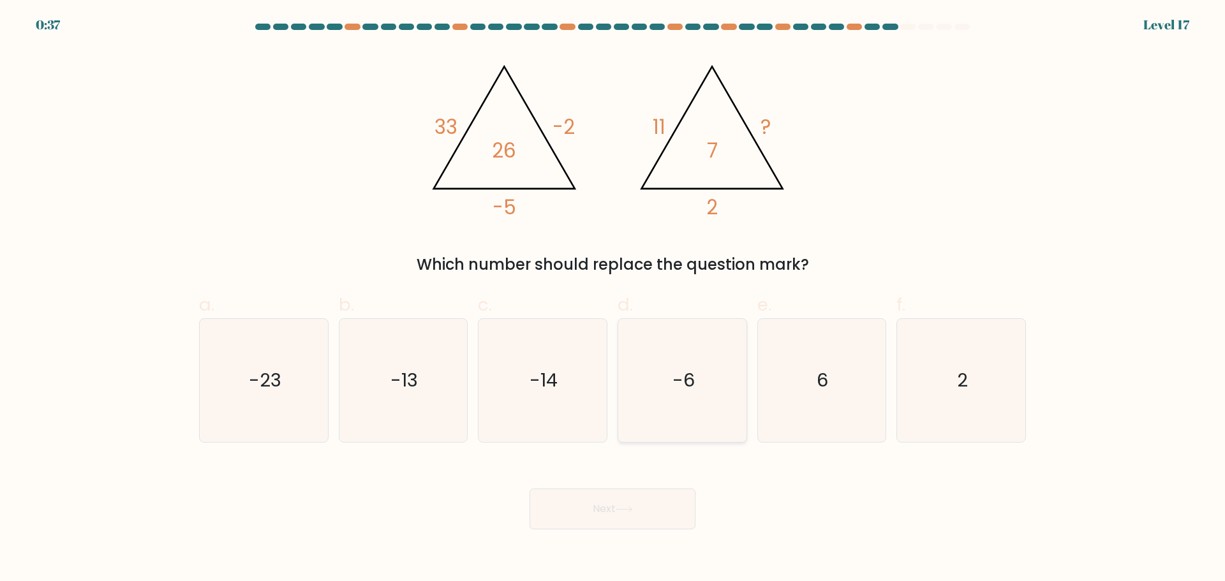
click at [686, 383] on text "-6" at bounding box center [683, 380] width 22 height 26
click at [613, 299] on input "d. -6" at bounding box center [612, 295] width 1 height 8
radio input "true"
click at [616, 514] on button "Next" at bounding box center [613, 509] width 166 height 41
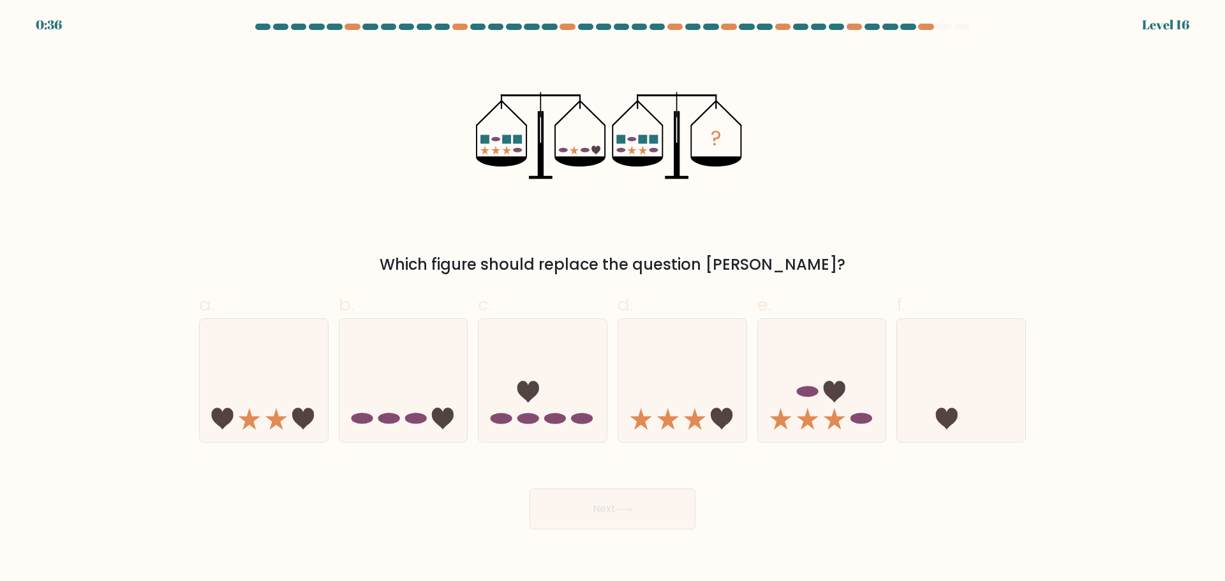
drag, startPoint x: 795, startPoint y: 404, endPoint x: 638, endPoint y: 492, distance: 179.9
click at [794, 403] on icon at bounding box center [822, 380] width 128 height 106
click at [613, 299] on input "e." at bounding box center [612, 295] width 1 height 8
radio input "true"
click at [628, 509] on icon at bounding box center [623, 510] width 15 height 6
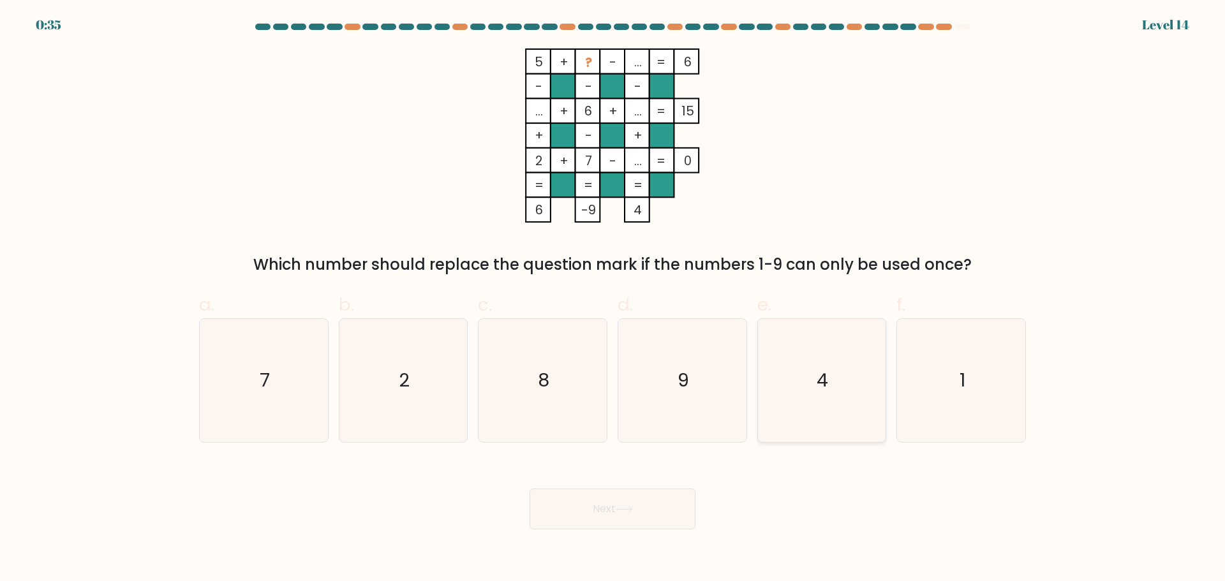
click at [814, 380] on icon "4" at bounding box center [821, 380] width 123 height 123
click at [613, 299] on input "e. 4" at bounding box center [612, 295] width 1 height 8
radio input "true"
click at [633, 506] on icon at bounding box center [624, 509] width 17 height 7
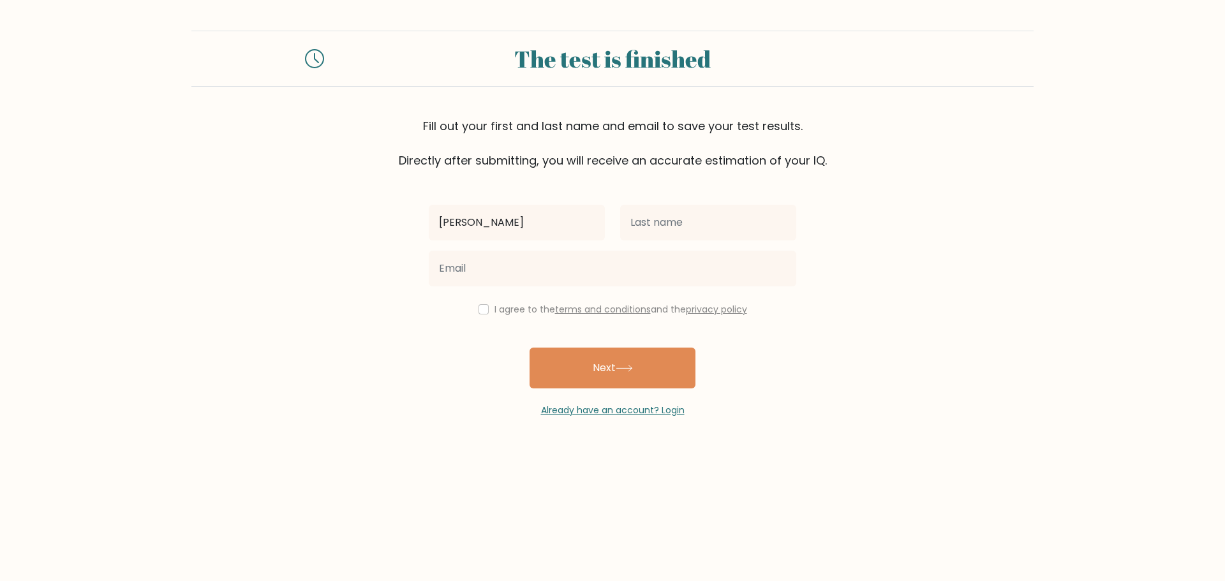
type input "[PERSON_NAME]"
type input "H"
type input "Product"
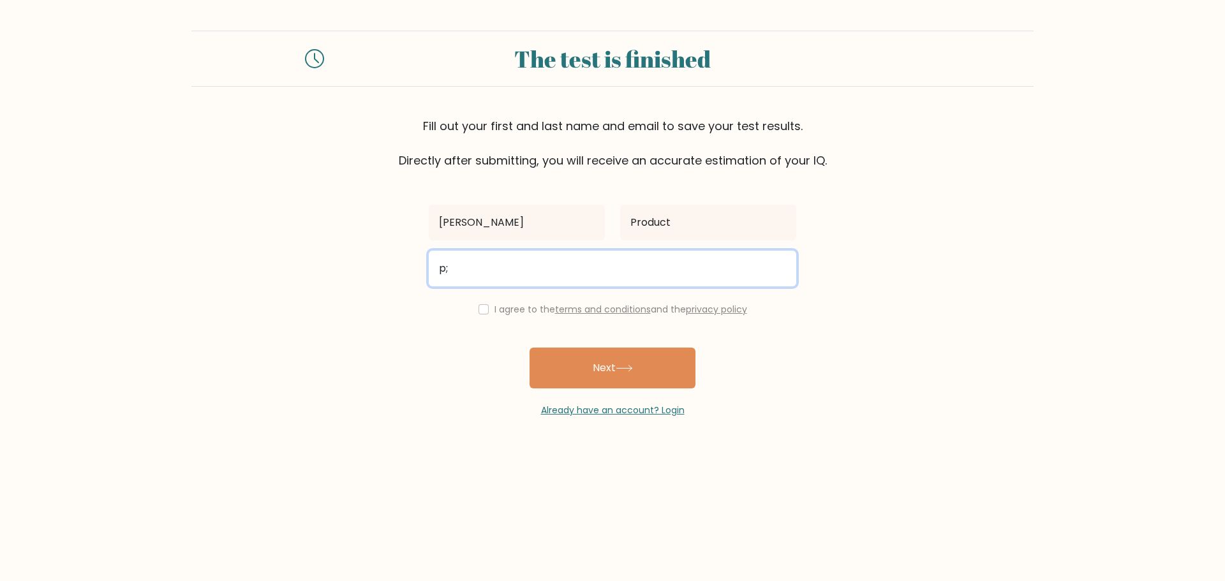
type input "p"
type input "o"
type input "shikiemperor@gmail.com"
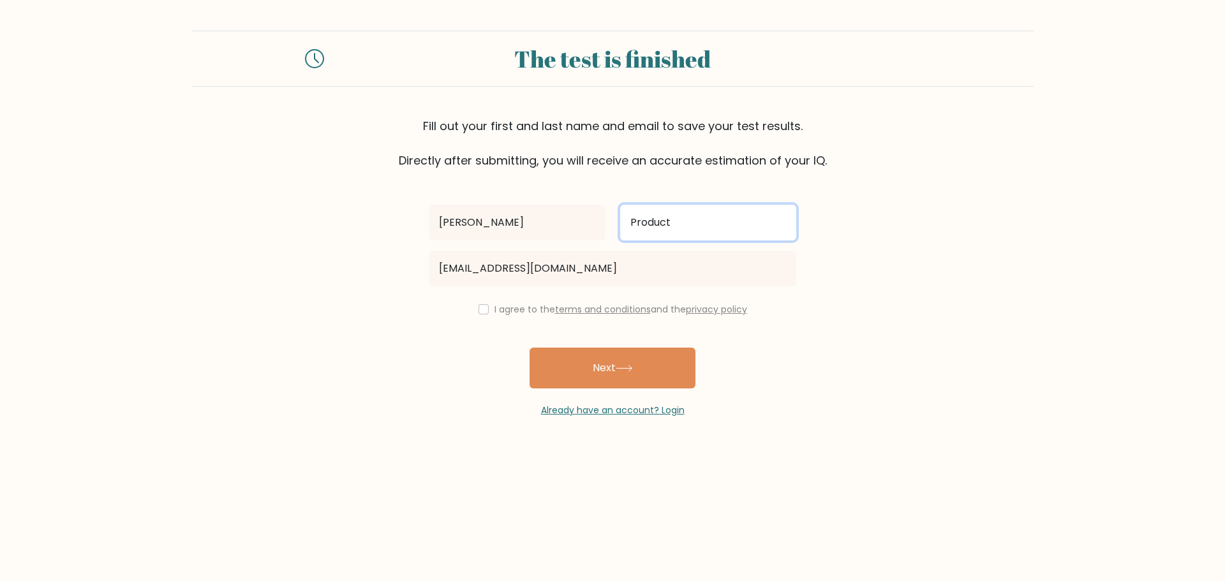
click at [684, 216] on input "Product" at bounding box center [708, 223] width 176 height 36
click at [478, 309] on input "checkbox" at bounding box center [483, 309] width 10 height 10
checkbox input "true"
click at [619, 374] on button "Next" at bounding box center [613, 368] width 166 height 41
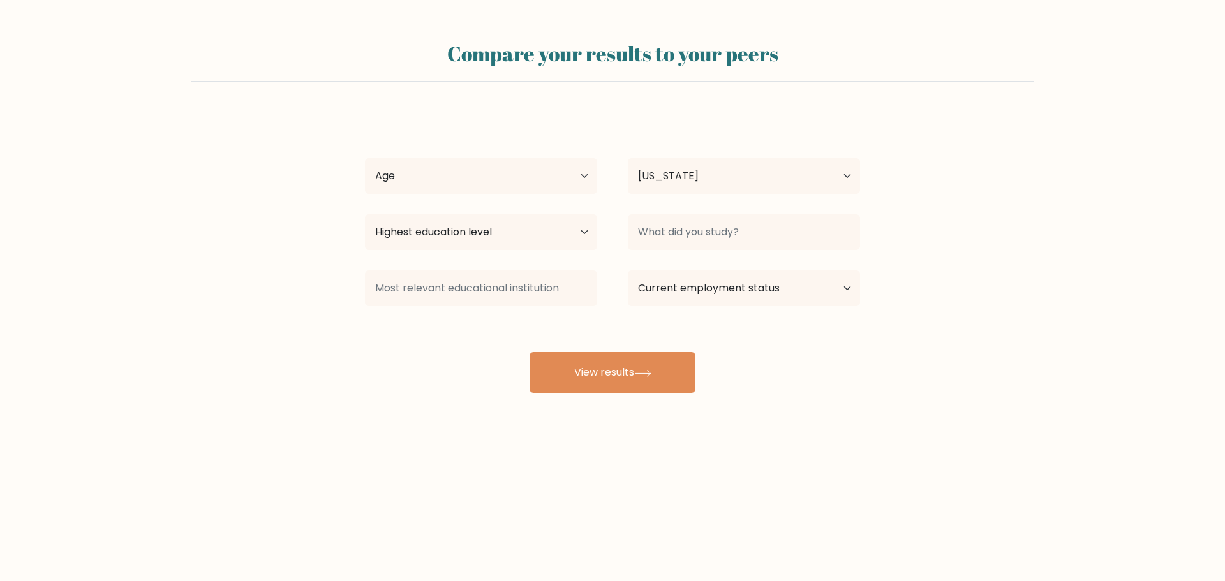
select select "GE"
click at [543, 179] on select "Age Under [DEMOGRAPHIC_DATA] [DEMOGRAPHIC_DATA] [DEMOGRAPHIC_DATA] [DEMOGRAPHIC…" at bounding box center [481, 176] width 232 height 36
select select "25_34"
click at [365, 158] on select "Age Under [DEMOGRAPHIC_DATA] [DEMOGRAPHIC_DATA] [DEMOGRAPHIC_DATA] [DEMOGRAPHIC…" at bounding box center [481, 176] width 232 height 36
click at [671, 181] on select "Country [GEOGRAPHIC_DATA] [GEOGRAPHIC_DATA] [GEOGRAPHIC_DATA] [US_STATE] [GEOGR…" at bounding box center [744, 176] width 232 height 36
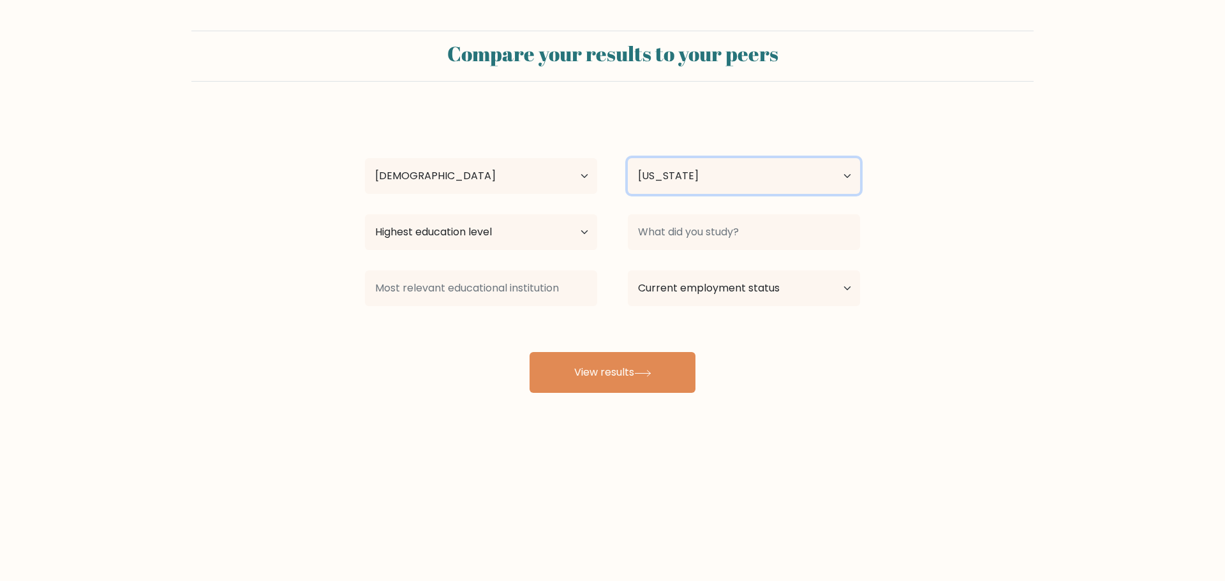
select select "UA"
click at [882, 138] on form "Compare your results to your peers [PERSON_NAME] Product Age Under [DEMOGRAPHIC…" at bounding box center [612, 212] width 1225 height 362
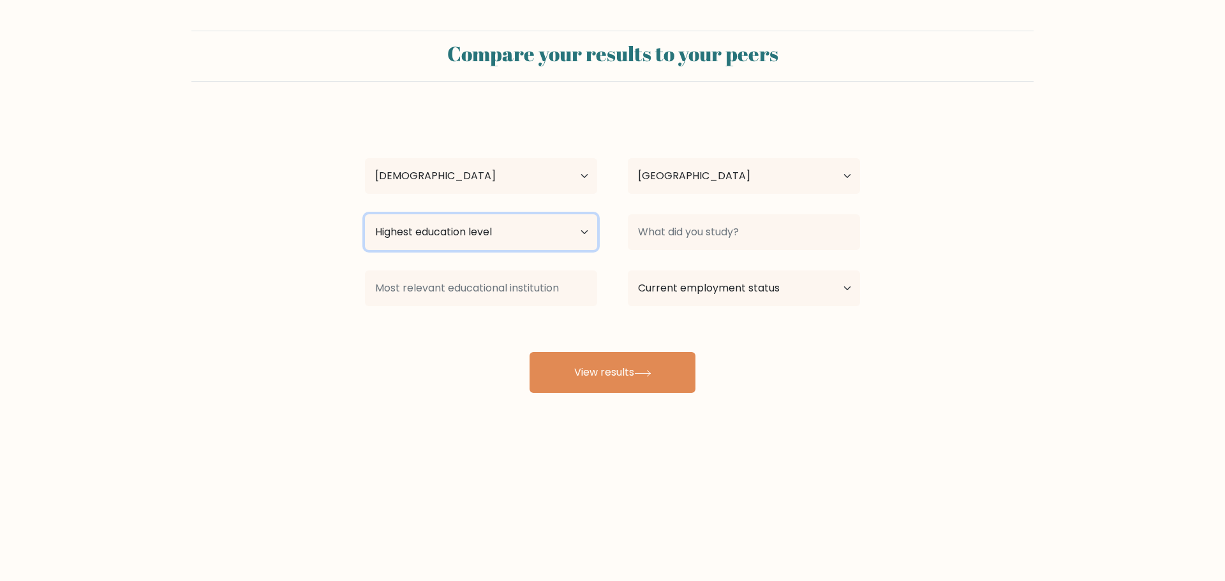
click at [547, 233] on select "Highest education level No schooling Primary Lower Secondary Upper Secondary Oc…" at bounding box center [481, 232] width 232 height 36
select select "bachelors_degree"
click at [365, 214] on select "Highest education level No schooling Primary Lower Secondary Upper Secondary Oc…" at bounding box center [481, 232] width 232 height 36
click at [574, 230] on select "Highest education level No schooling Primary Lower Secondary Upper Secondary Oc…" at bounding box center [481, 232] width 232 height 36
click at [903, 273] on form "Compare your results to your peers [PERSON_NAME] Product Age Under [DEMOGRAPHIC…" at bounding box center [612, 212] width 1225 height 362
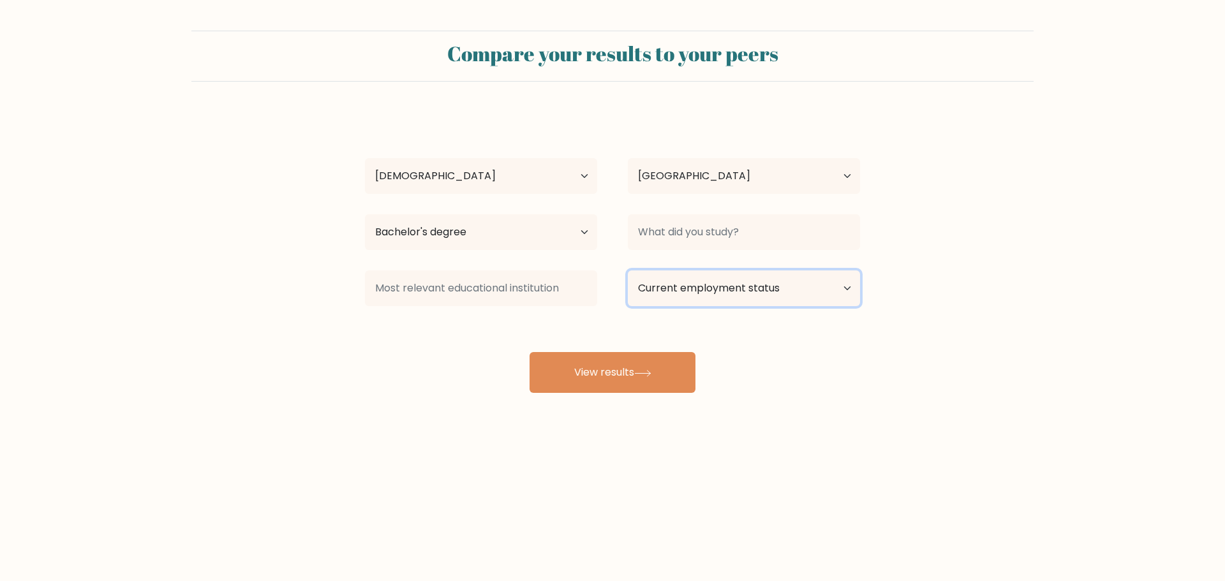
click at [790, 283] on select "Current employment status Employed Student Retired Other / prefer not to answer" at bounding box center [744, 288] width 232 height 36
select select "other"
click at [628, 270] on select "Current employment status Employed Student Retired Other / prefer not to answer" at bounding box center [744, 288] width 232 height 36
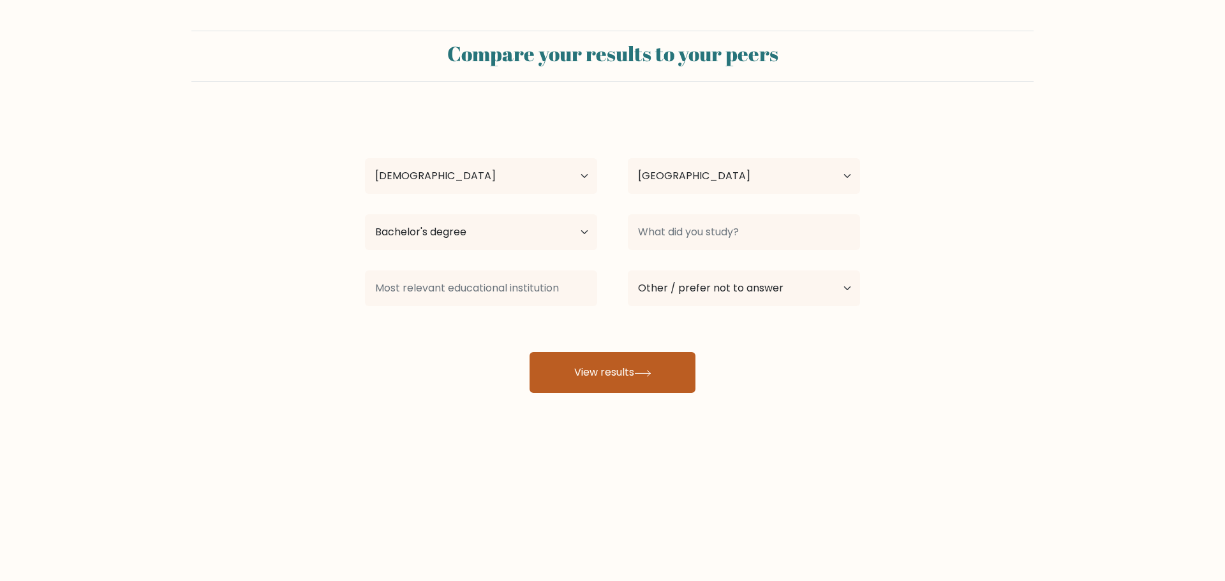
click at [628, 373] on button "View results" at bounding box center [613, 372] width 166 height 41
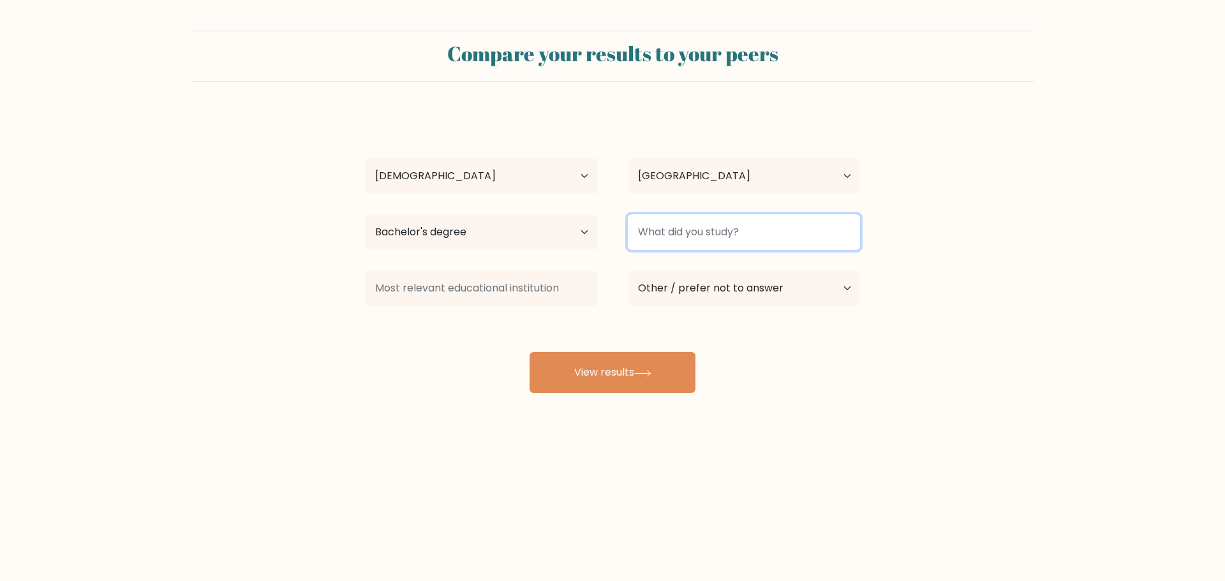
click at [675, 239] on input at bounding box center [744, 232] width 232 height 36
type input "C"
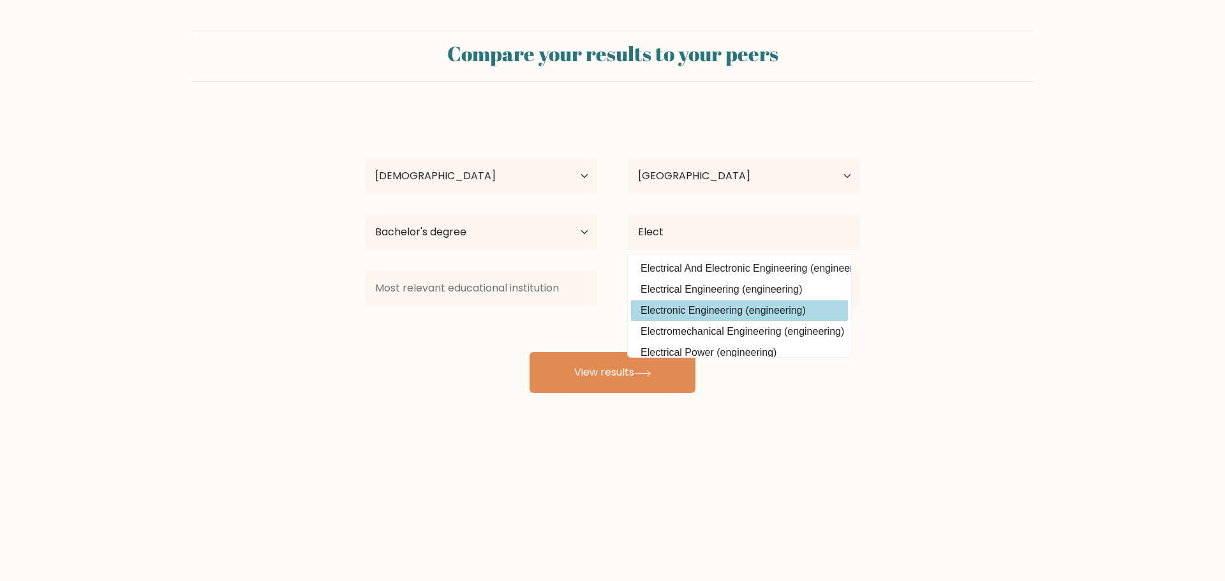
click at [706, 312] on div "Oleg Product Age Under 18 years old 18-24 years old 25-34 years old 35-44 years…" at bounding box center [612, 252] width 510 height 281
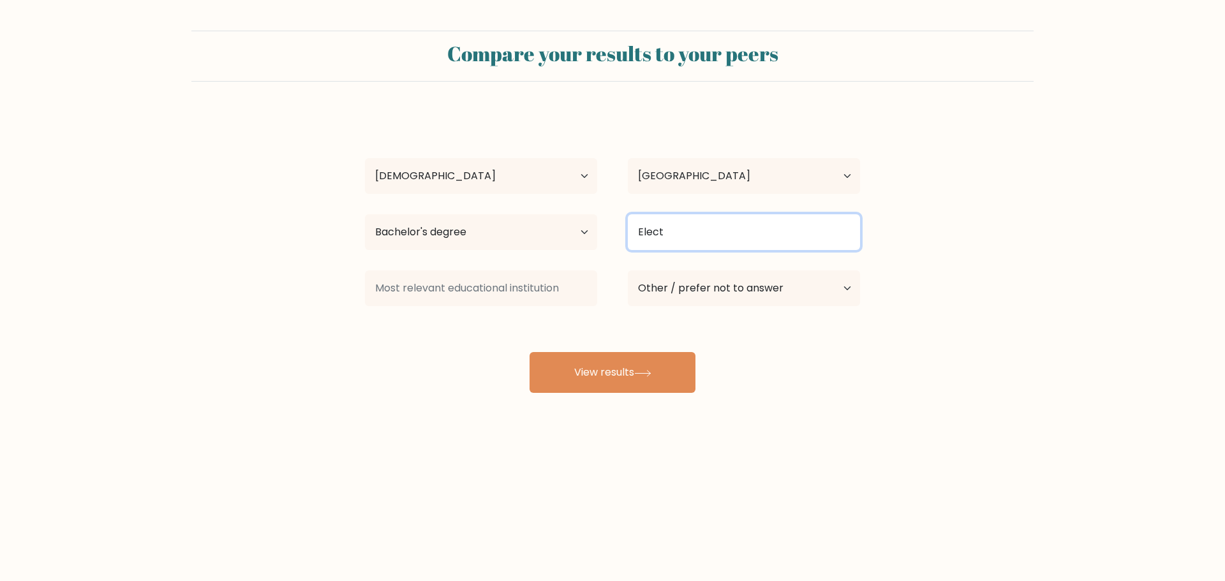
click at [692, 229] on input "Elect" at bounding box center [744, 232] width 232 height 36
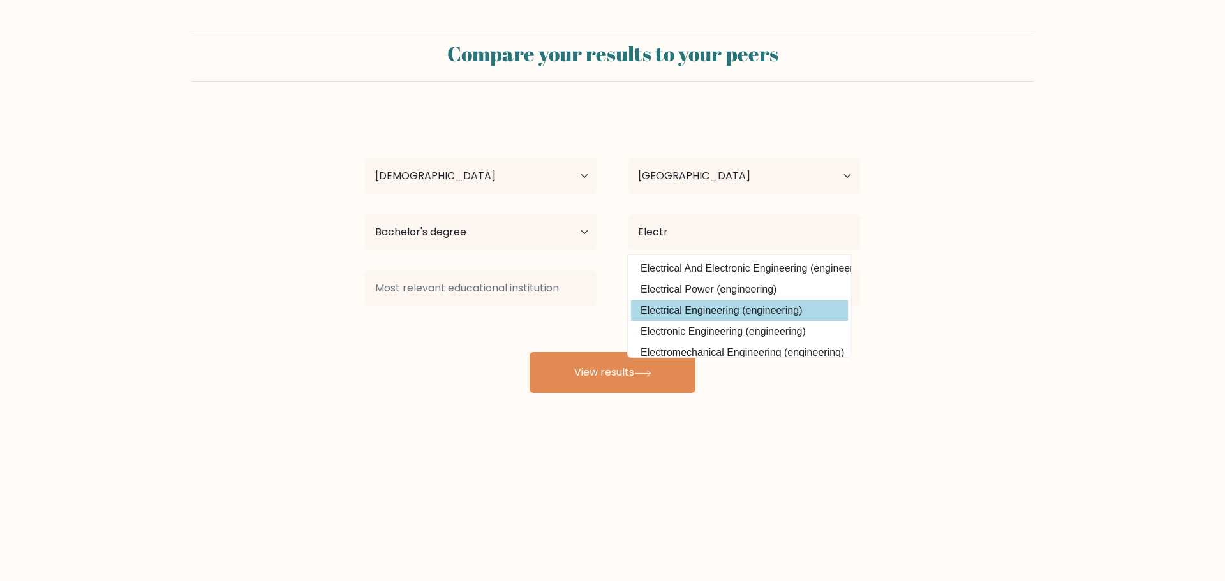
click at [674, 313] on option "Electrical Engineering (engineering)" at bounding box center [739, 310] width 217 height 20
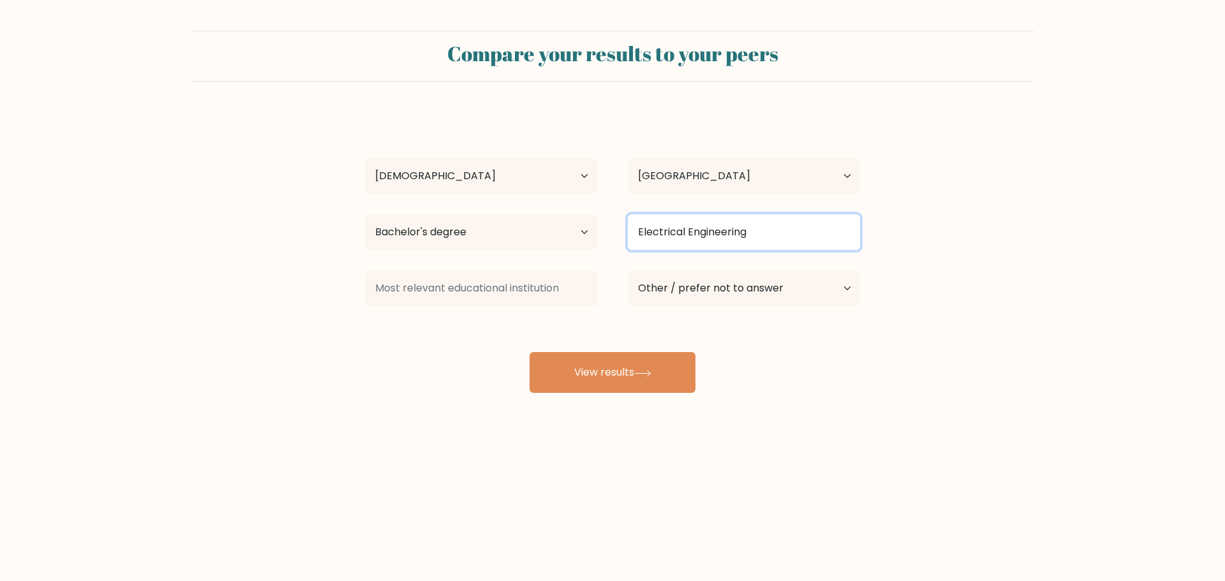
click at [724, 222] on input "Electrical Engineering" at bounding box center [744, 232] width 232 height 36
drag, startPoint x: 765, startPoint y: 222, endPoint x: 672, endPoint y: 233, distance: 93.8
click at [672, 233] on input "Electrical Engineering" at bounding box center [744, 232] width 232 height 36
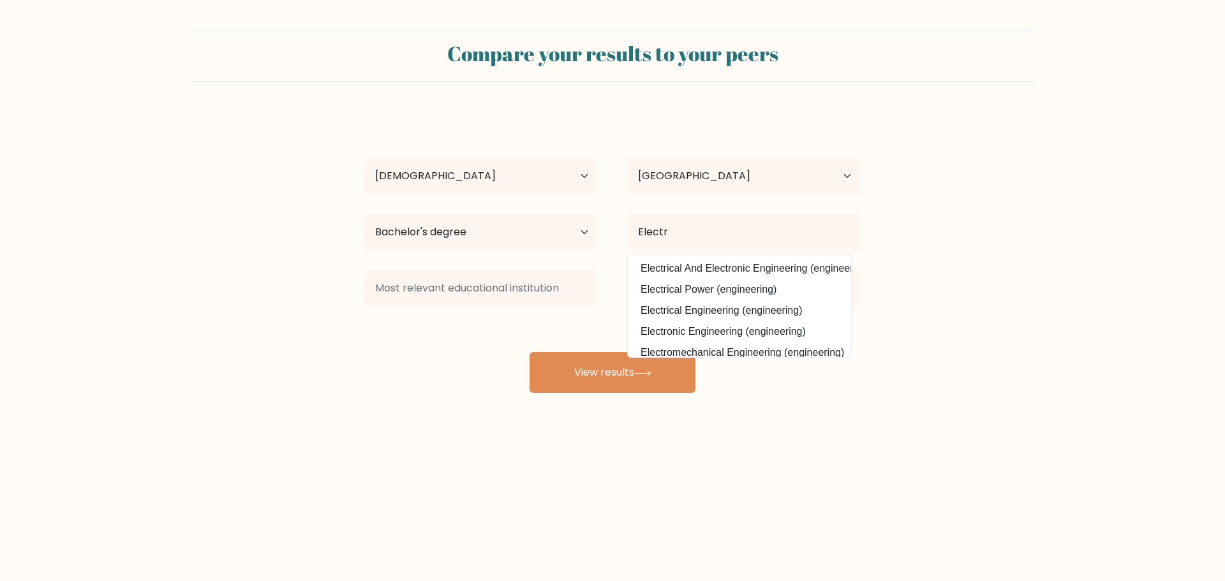
click at [679, 330] on option "Electronic Engineering (engineering)" at bounding box center [739, 332] width 217 height 20
type input "Electronic Engineering"
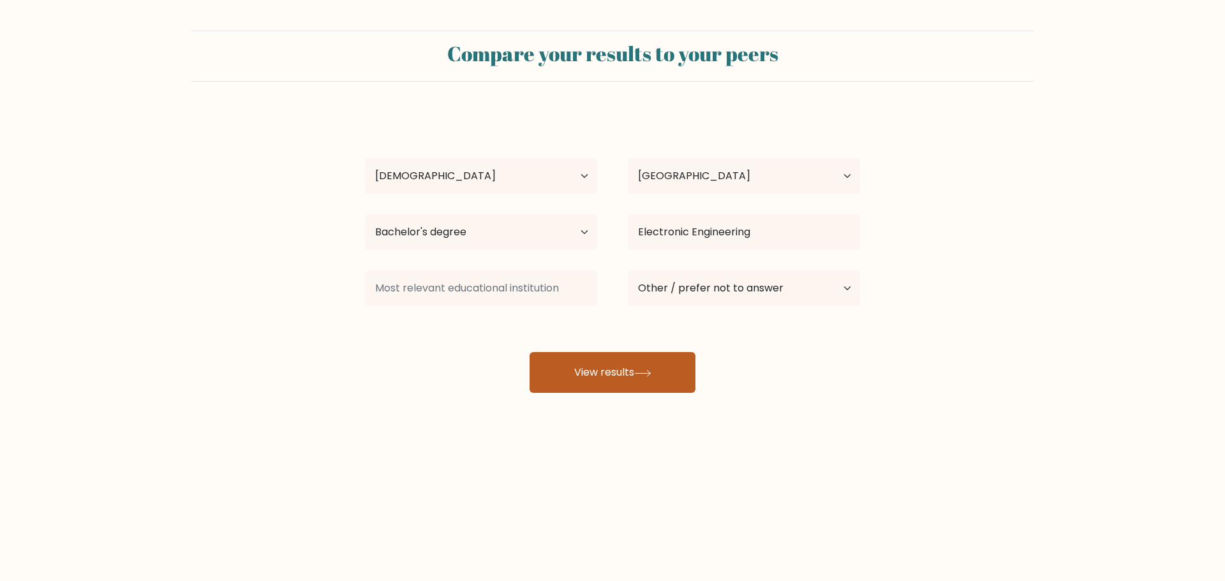
click at [646, 380] on button "View results" at bounding box center [613, 372] width 166 height 41
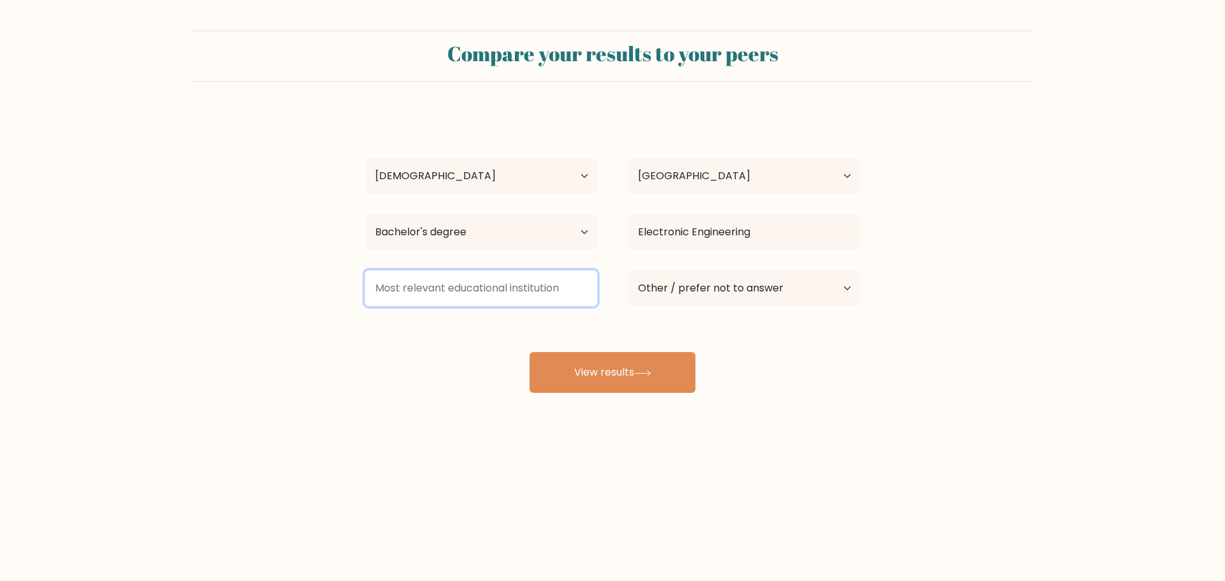
click at [548, 282] on input at bounding box center [481, 288] width 232 height 36
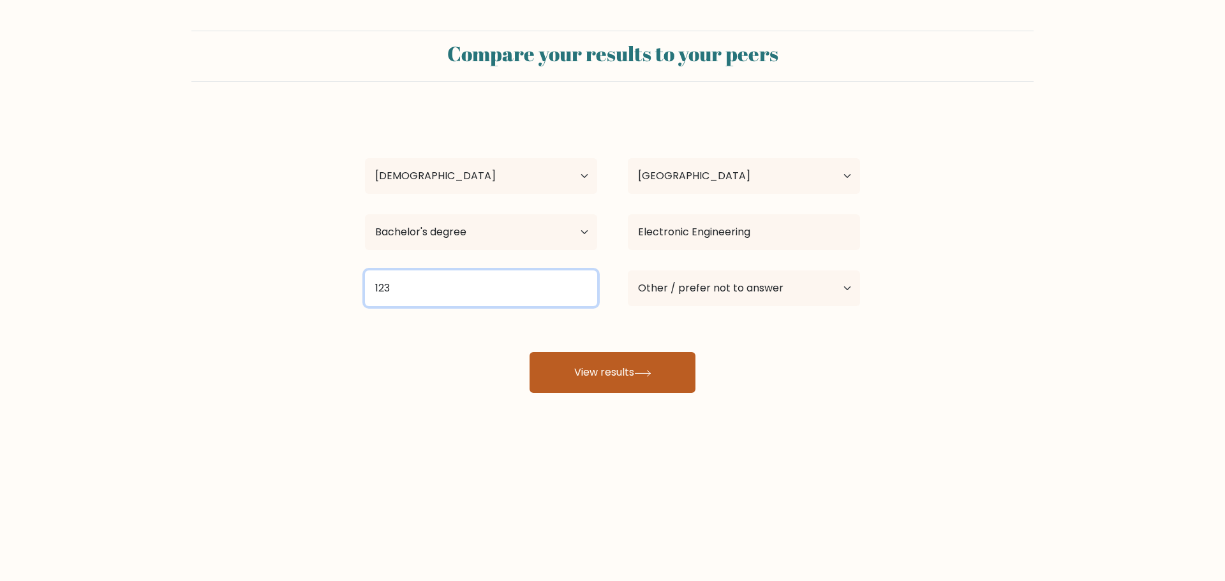
type input "123"
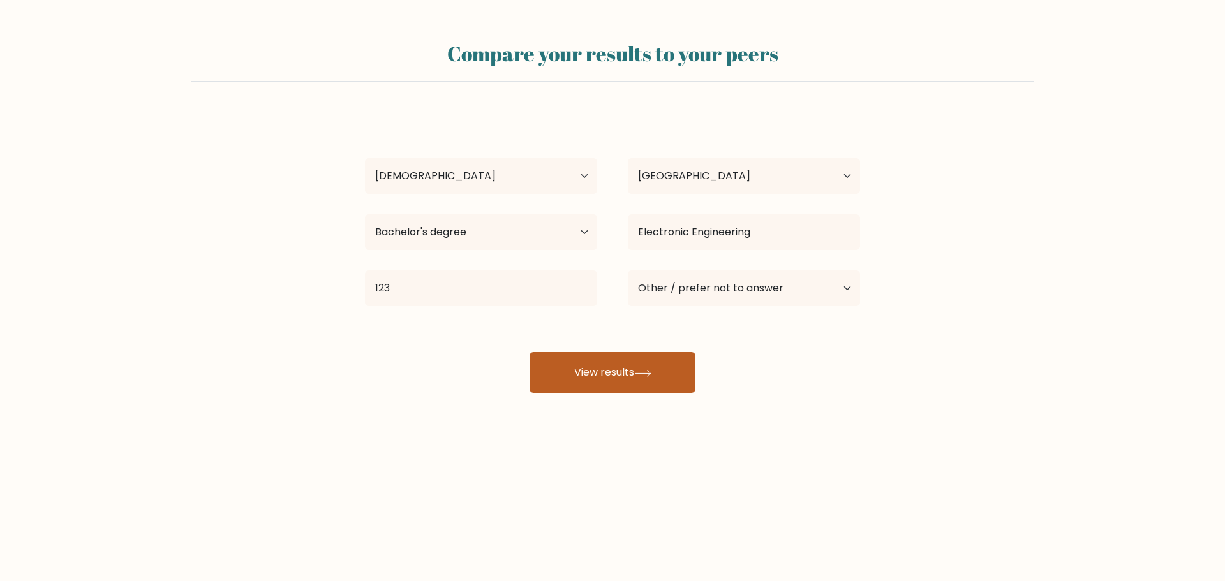
click at [626, 359] on button "View results" at bounding box center [613, 372] width 166 height 41
